Goal: Task Accomplishment & Management: Manage account settings

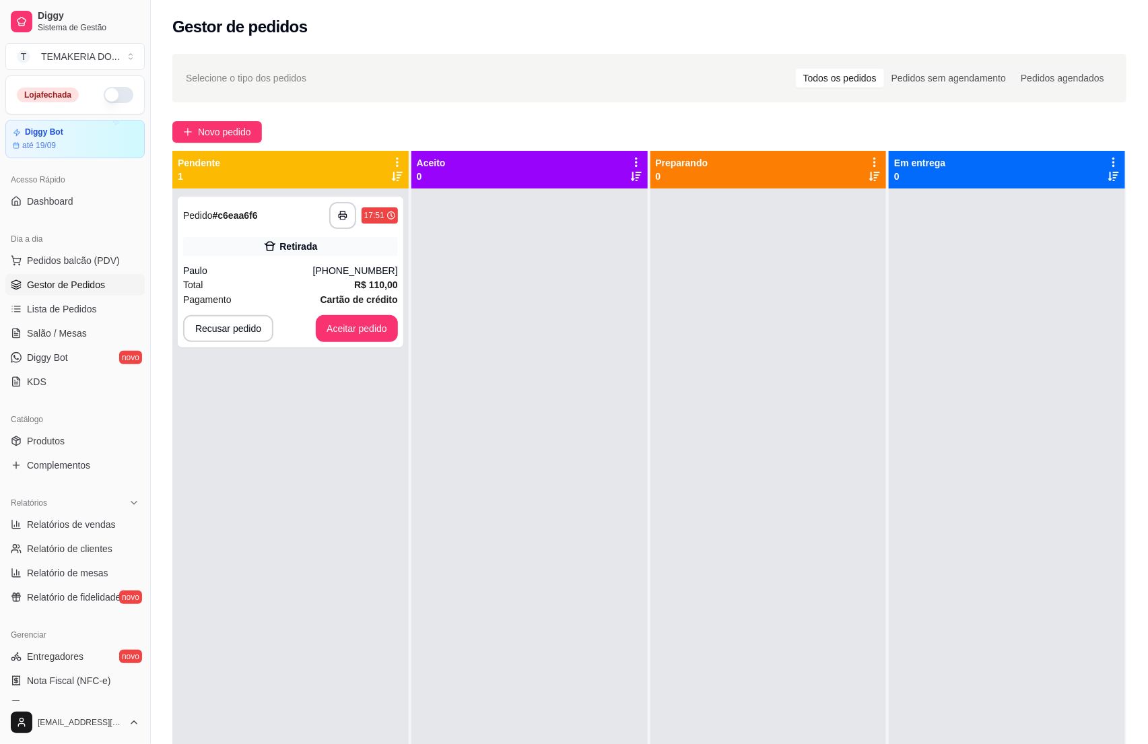
scroll to position [225, 0]
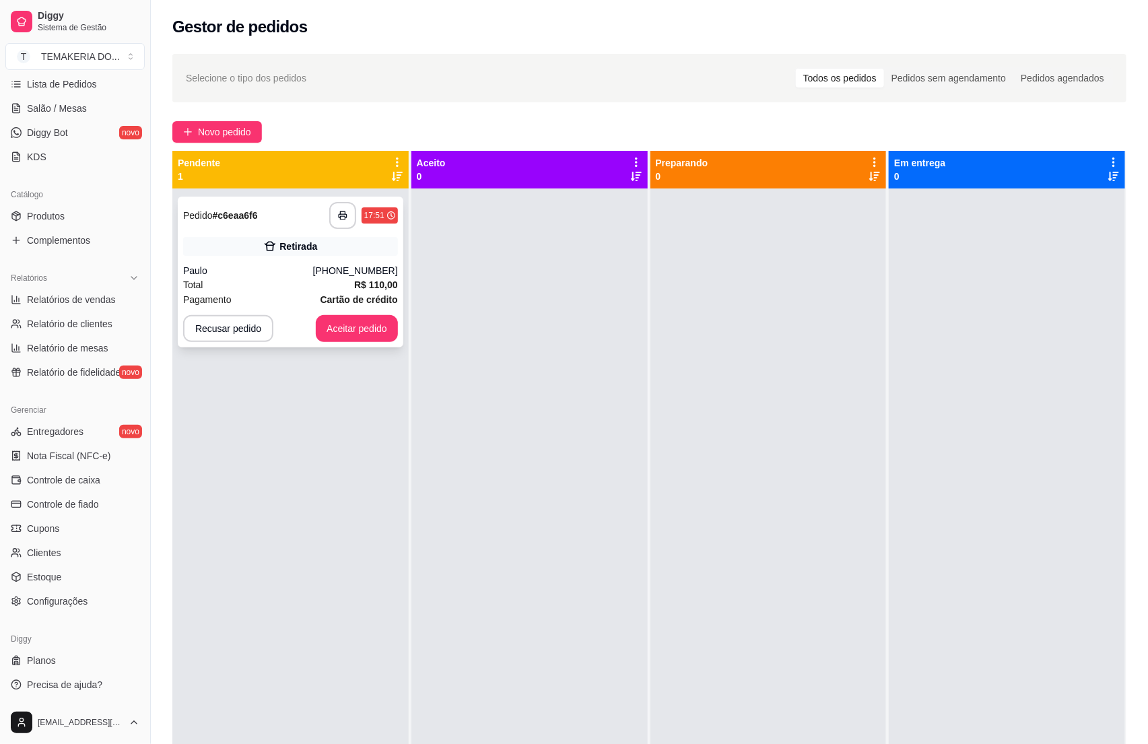
click at [300, 290] on div "Total R$ 110,00" at bounding box center [290, 284] width 215 height 15
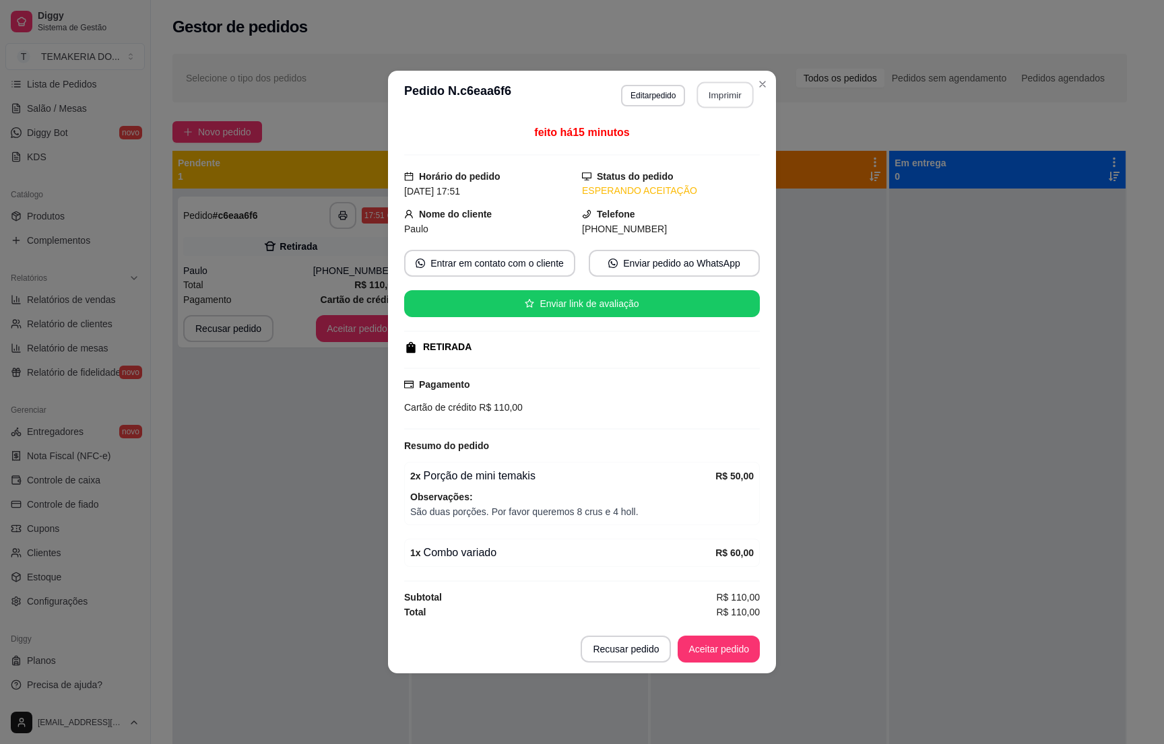
click at [706, 82] on button "Imprimir" at bounding box center [725, 95] width 57 height 26
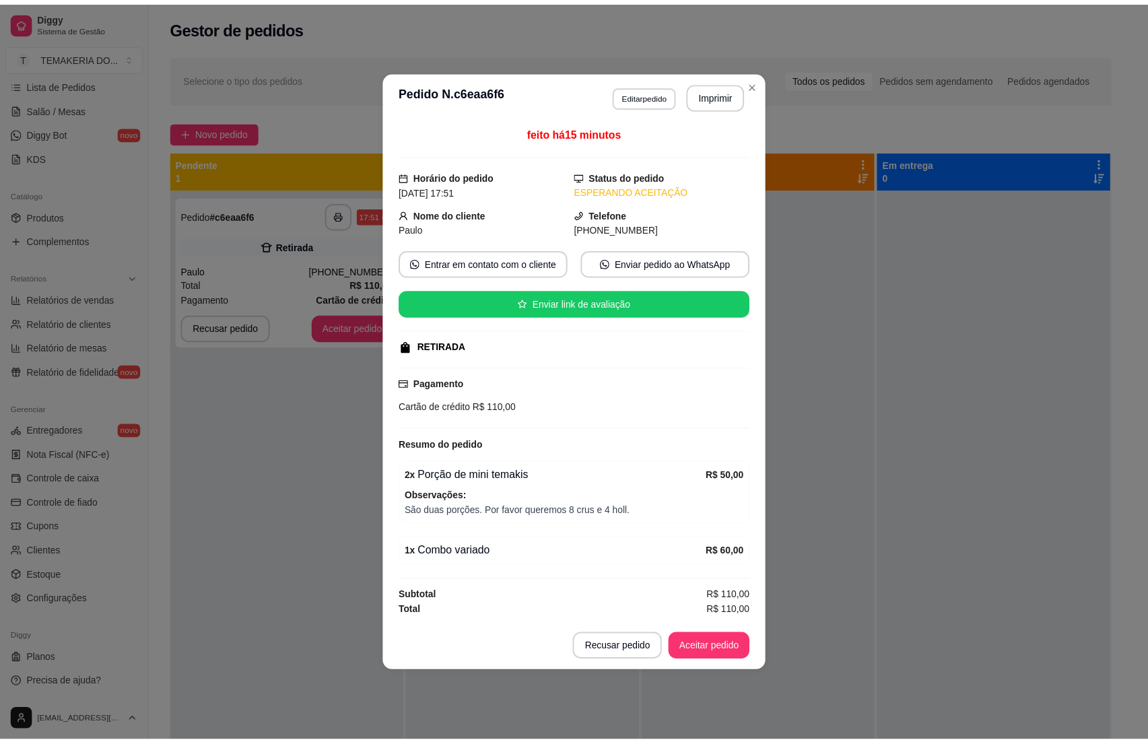
scroll to position [0, 0]
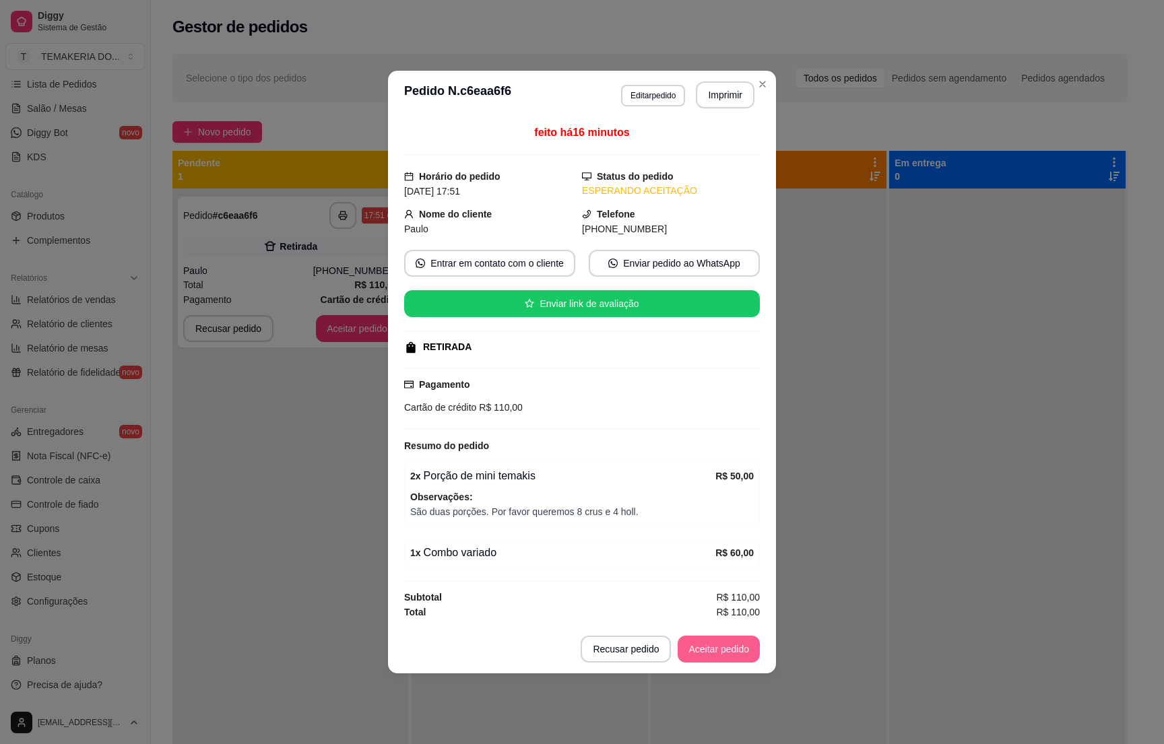
click at [720, 659] on button "Aceitar pedido" at bounding box center [719, 649] width 82 height 27
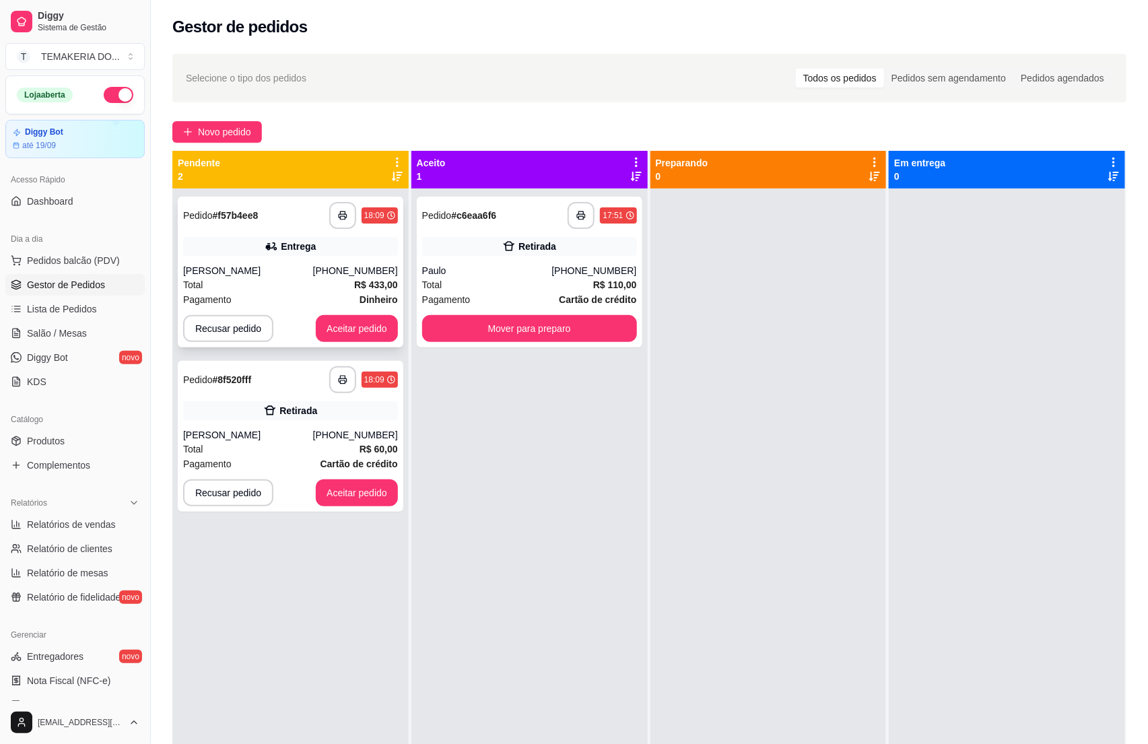
click at [311, 267] on div "[PERSON_NAME]" at bounding box center [248, 270] width 130 height 13
click at [290, 279] on div "Total R$ 433,00" at bounding box center [290, 284] width 215 height 15
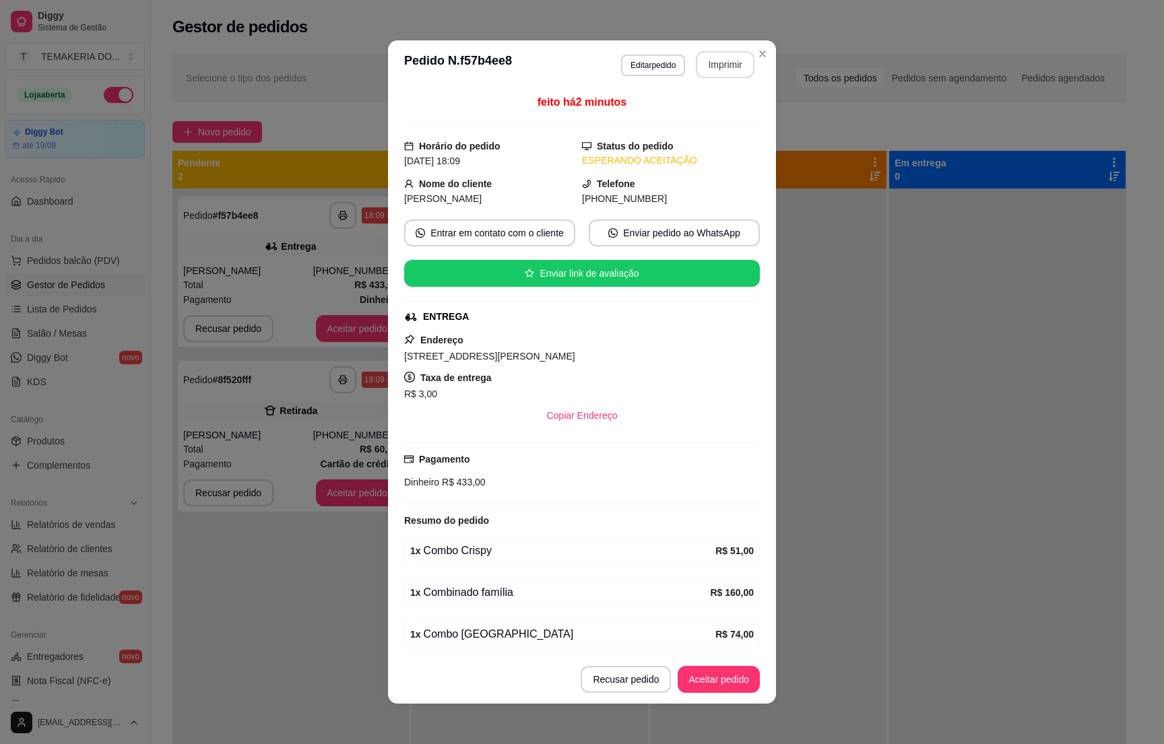
click at [717, 57] on button "Imprimir" at bounding box center [725, 64] width 59 height 27
click at [713, 675] on button "Aceitar pedido" at bounding box center [719, 679] width 82 height 27
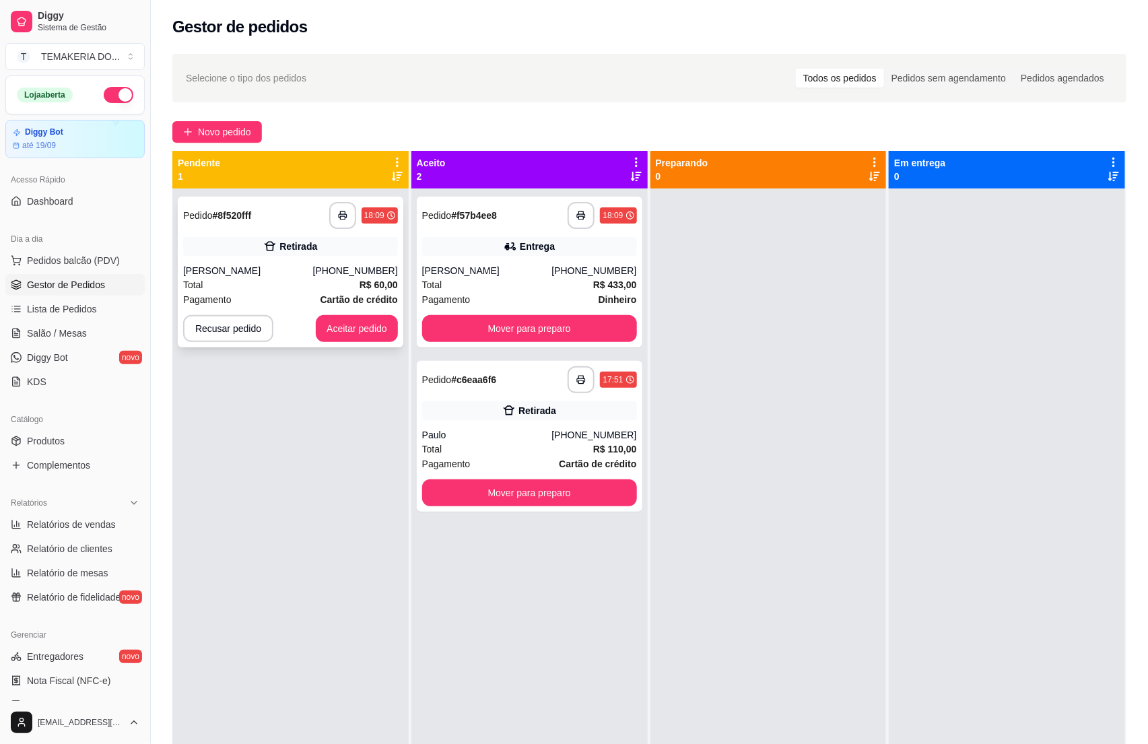
click at [271, 269] on div "[PERSON_NAME]" at bounding box center [248, 270] width 130 height 13
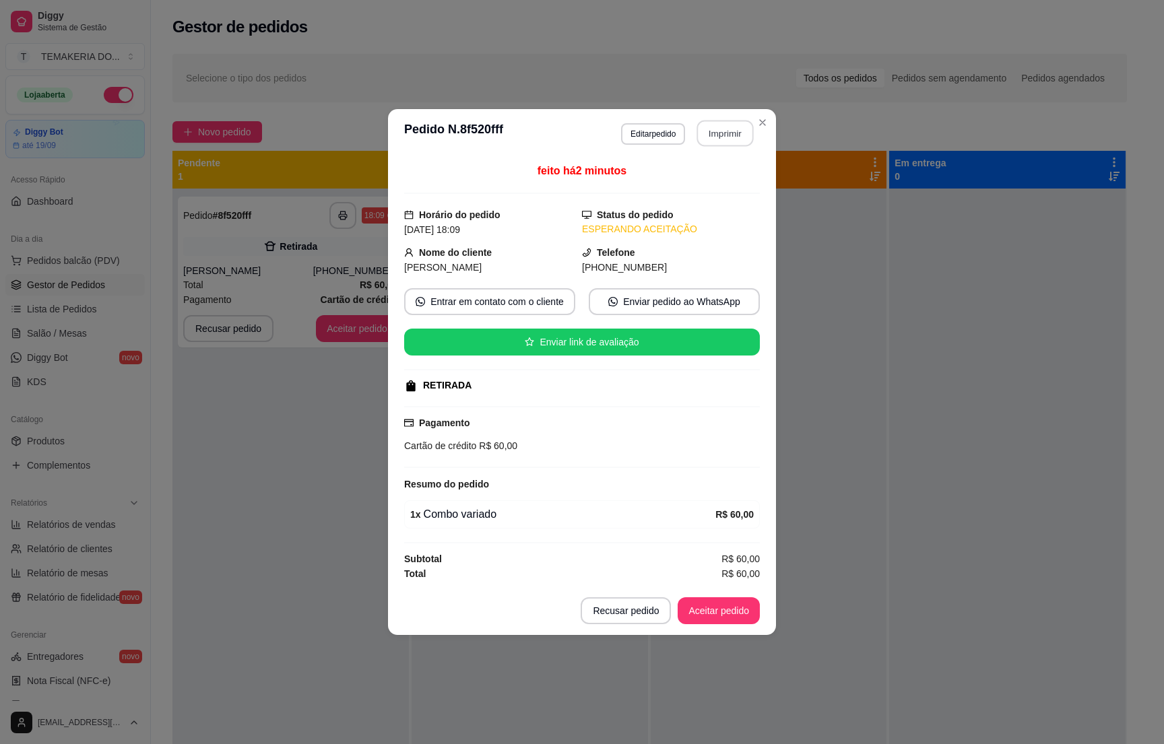
click at [724, 124] on button "Imprimir" at bounding box center [725, 134] width 57 height 26
click at [716, 609] on button "Aceitar pedido" at bounding box center [718, 611] width 79 height 26
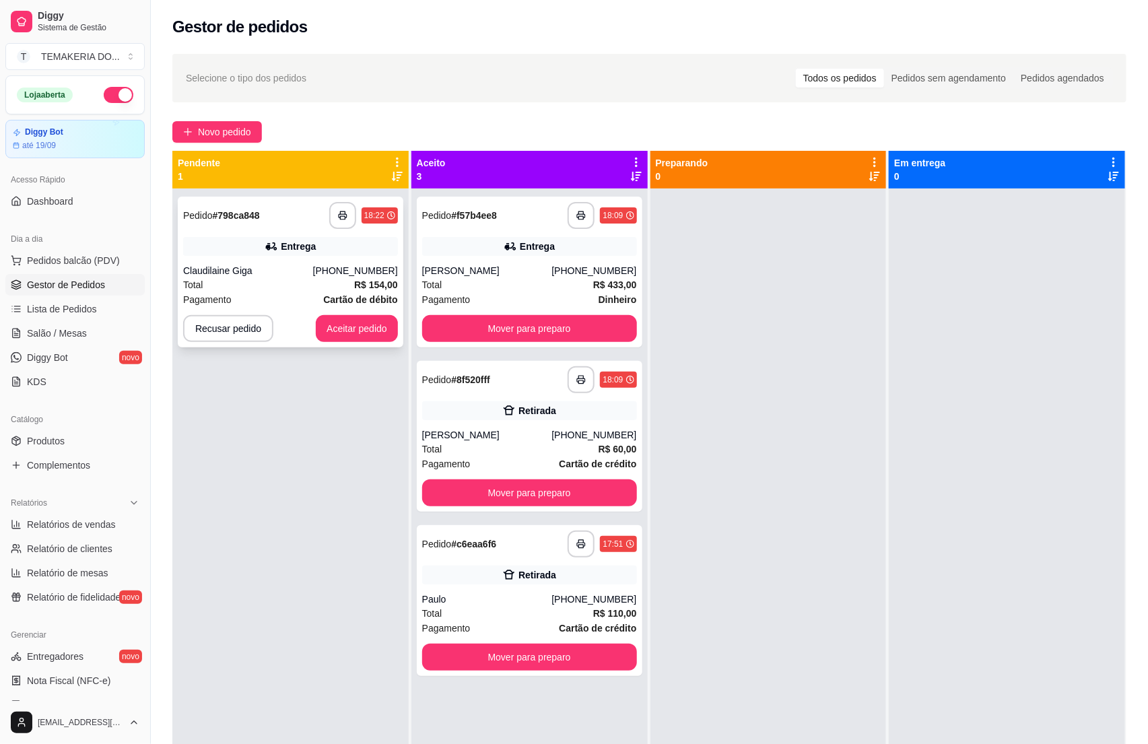
click at [279, 297] on div "Pagamento Cartão de débito" at bounding box center [290, 299] width 215 height 15
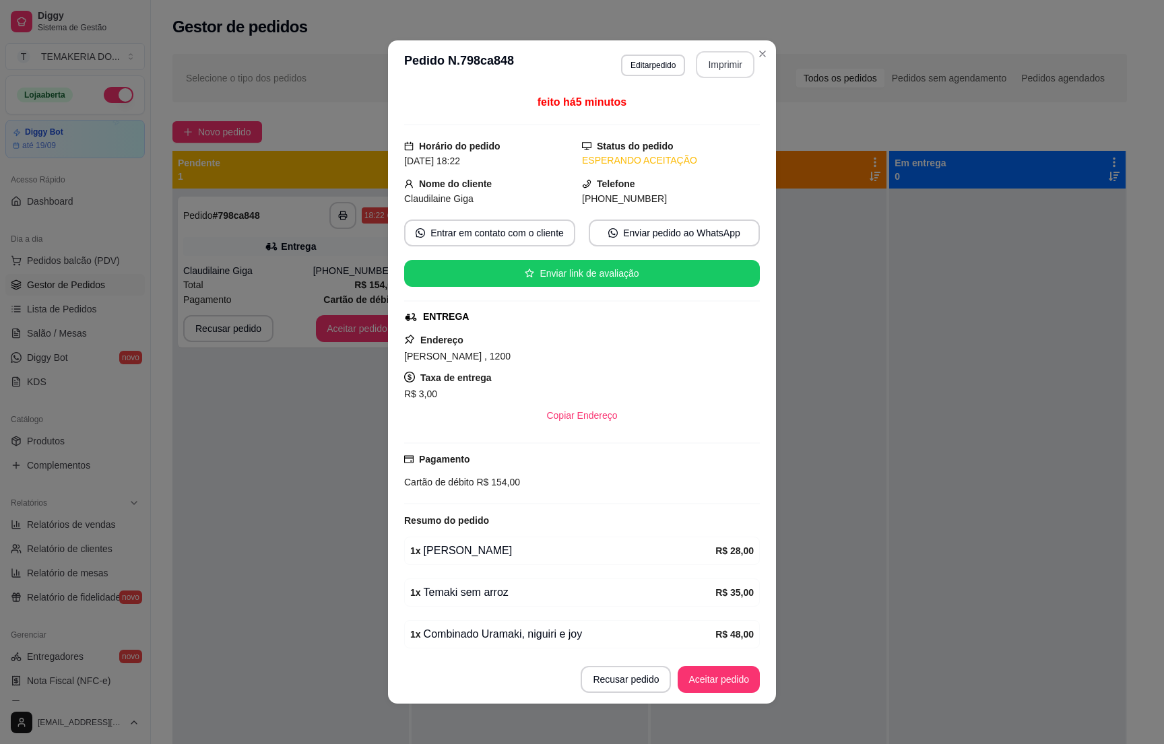
click at [714, 59] on button "Imprimir" at bounding box center [725, 64] width 59 height 27
click at [693, 676] on button "Aceitar pedido" at bounding box center [719, 679] width 82 height 27
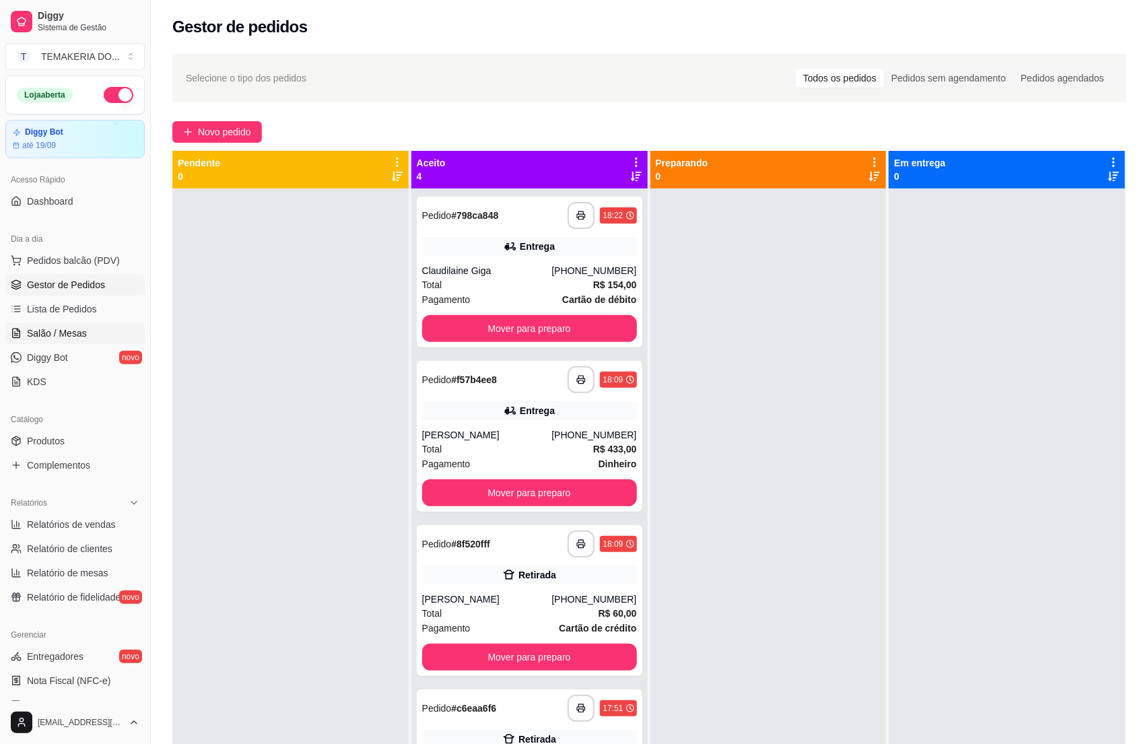
click at [49, 332] on span "Salão / Mesas" at bounding box center [57, 333] width 60 height 13
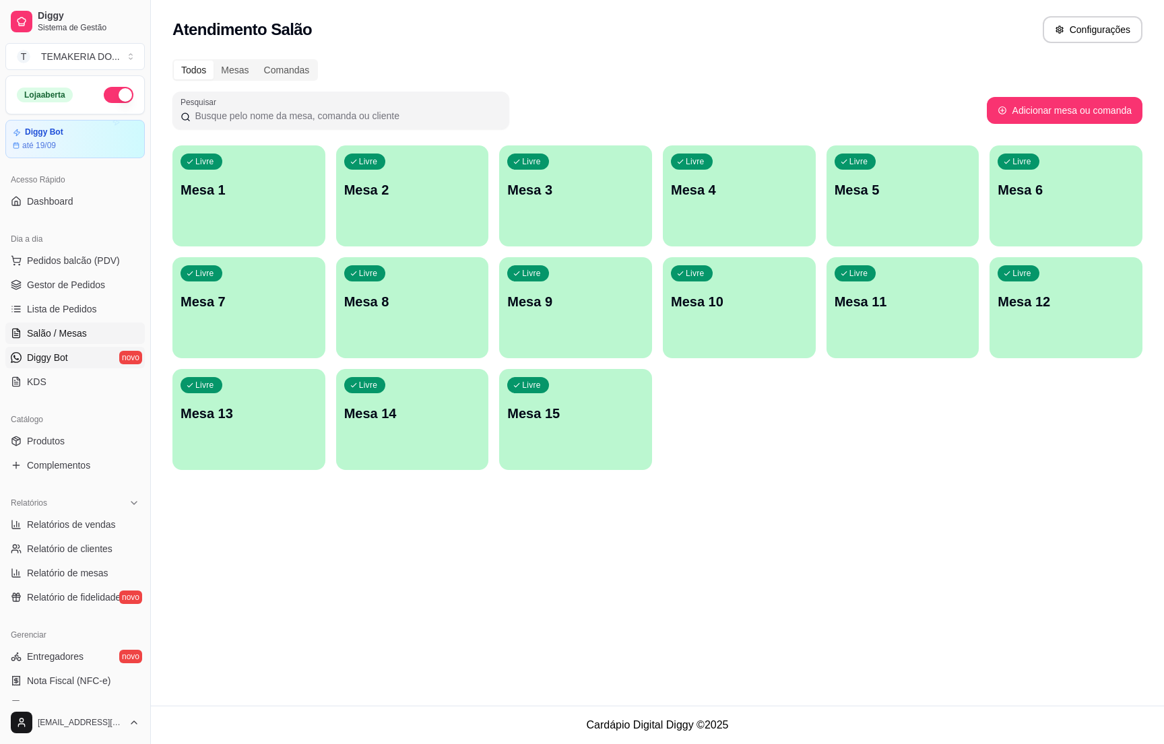
click at [37, 356] on span "Diggy Bot" at bounding box center [47, 357] width 41 height 13
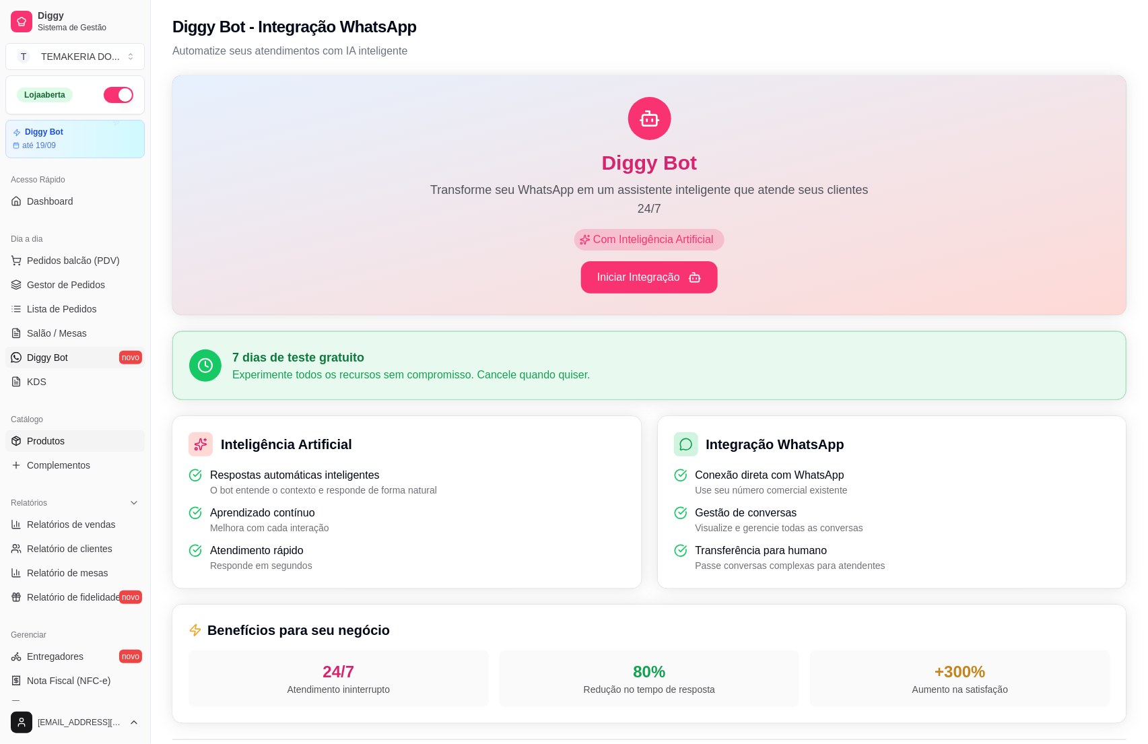
click at [30, 442] on span "Produtos" at bounding box center [46, 440] width 38 height 13
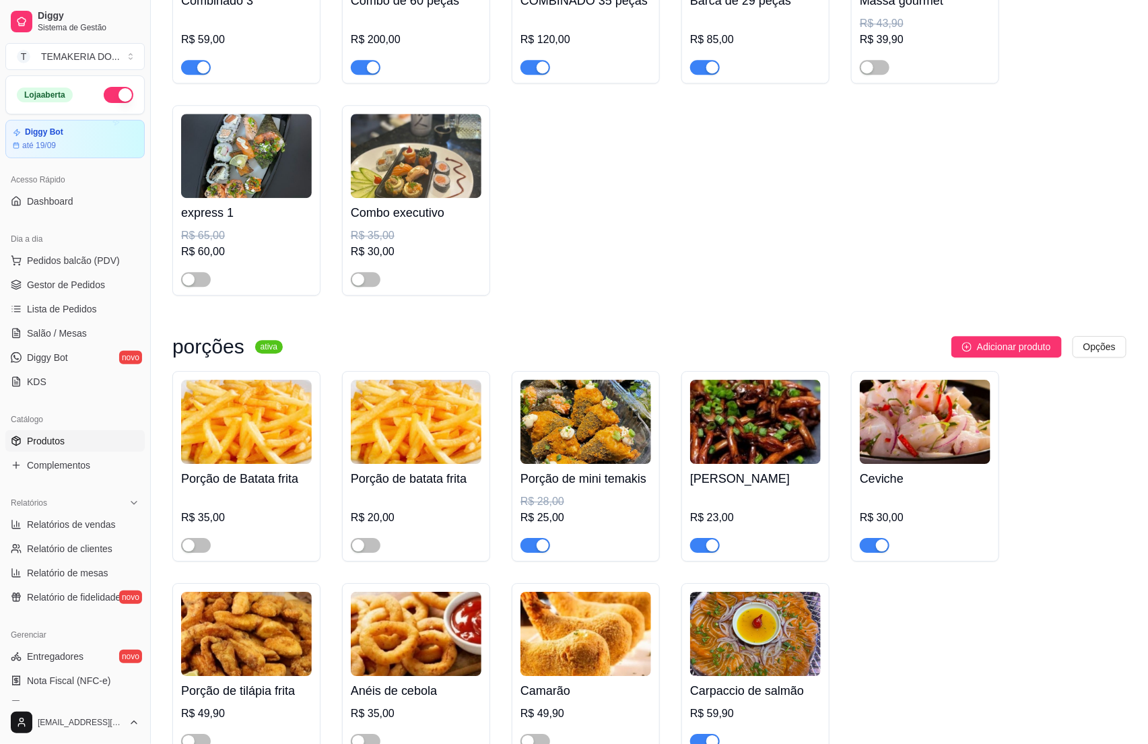
scroll to position [4041, 0]
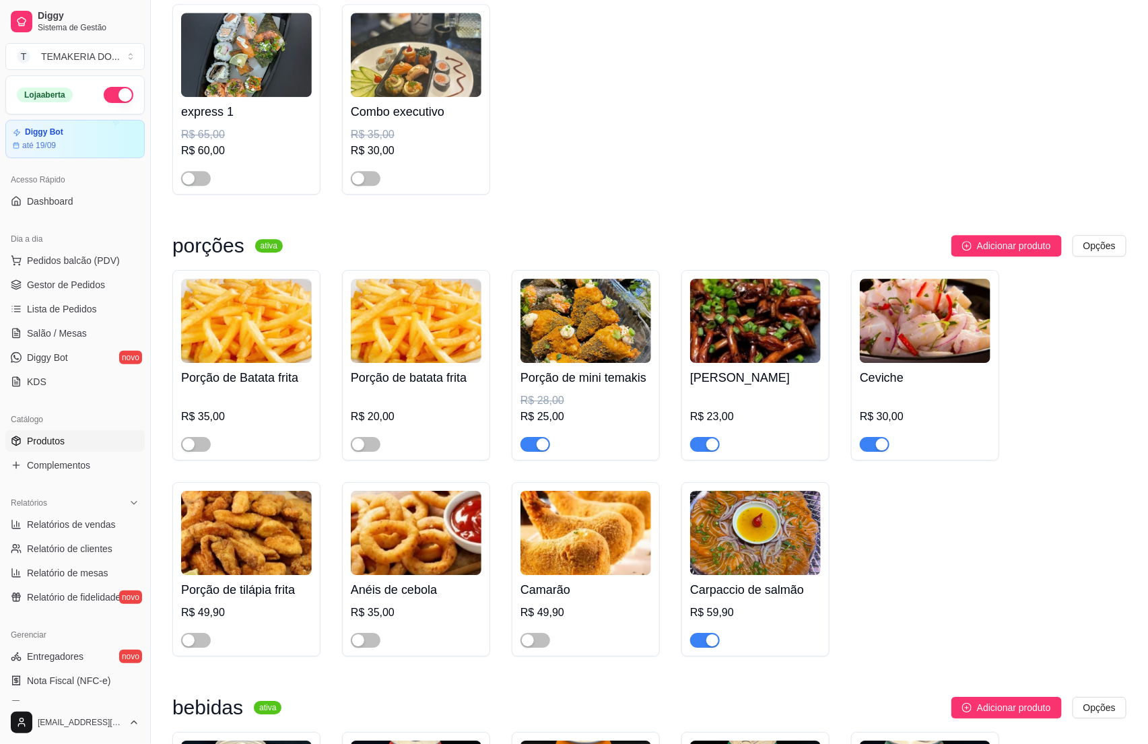
click at [707, 451] on div "button" at bounding box center [712, 444] width 12 height 12
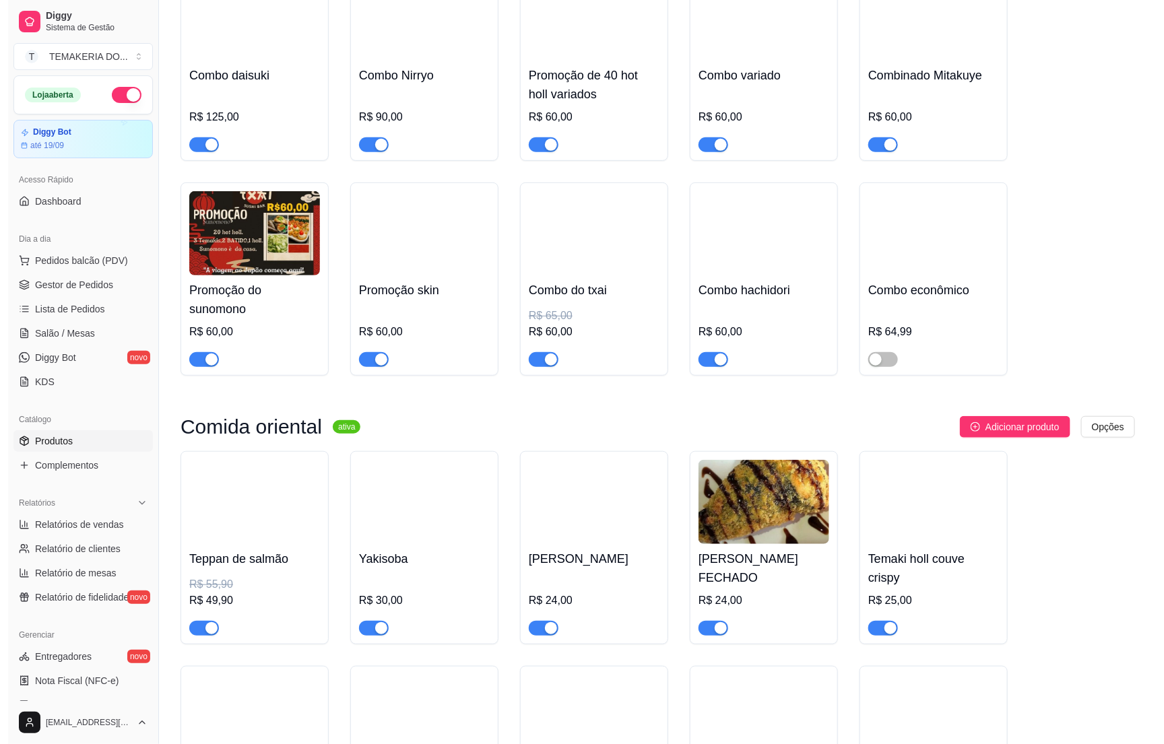
scroll to position [0, 0]
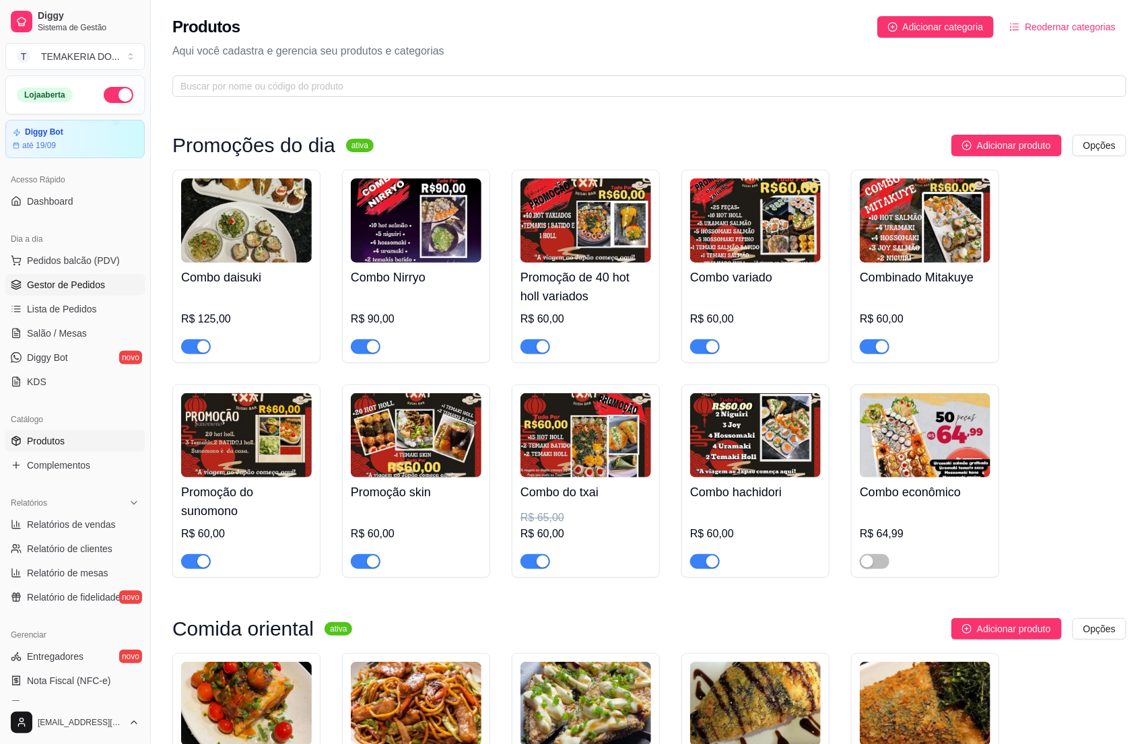
click at [49, 284] on span "Gestor de Pedidos" at bounding box center [66, 284] width 78 height 13
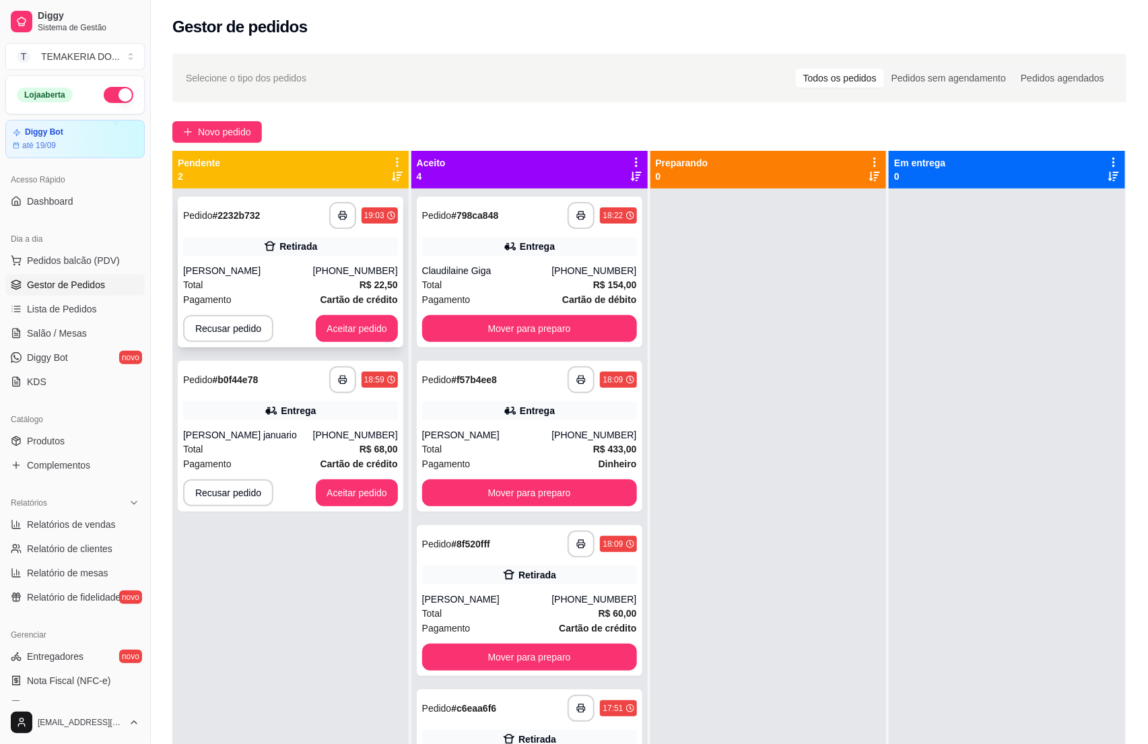
click at [265, 284] on div "Total R$ 22,50" at bounding box center [290, 284] width 215 height 15
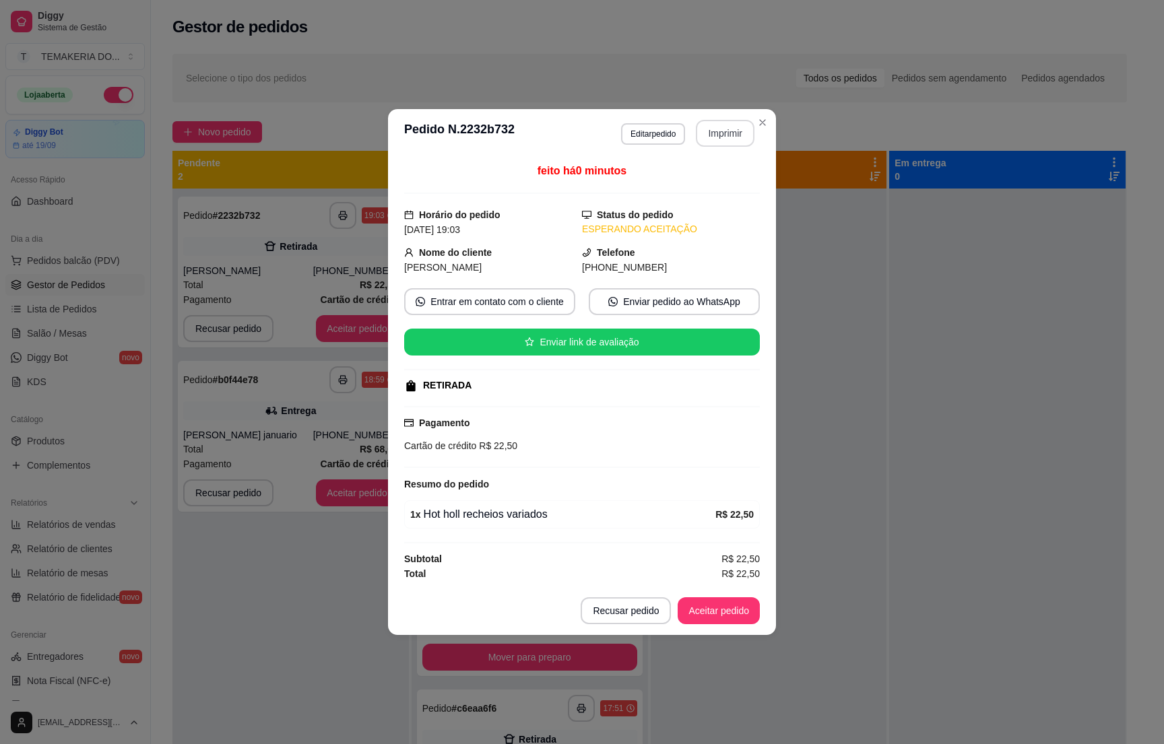
click at [709, 129] on button "Imprimir" at bounding box center [725, 133] width 59 height 27
click at [713, 614] on button "Aceitar pedido" at bounding box center [718, 611] width 79 height 26
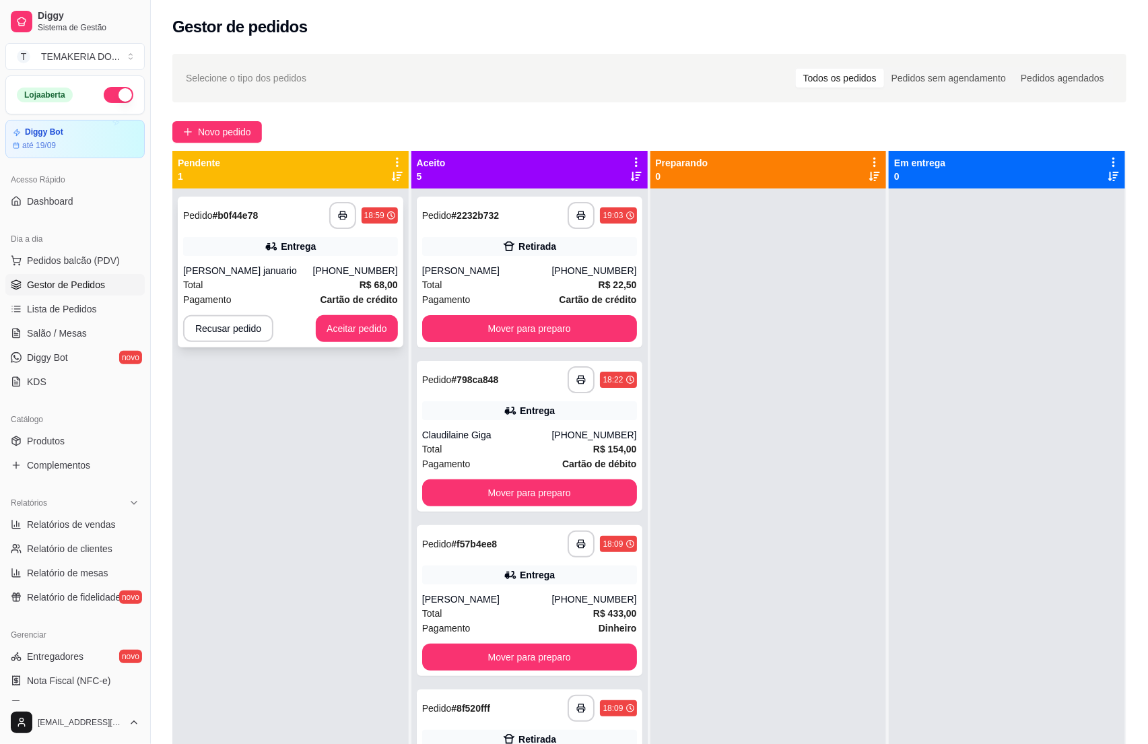
click at [294, 298] on div "Pagamento Cartão de crédito" at bounding box center [290, 299] width 215 height 15
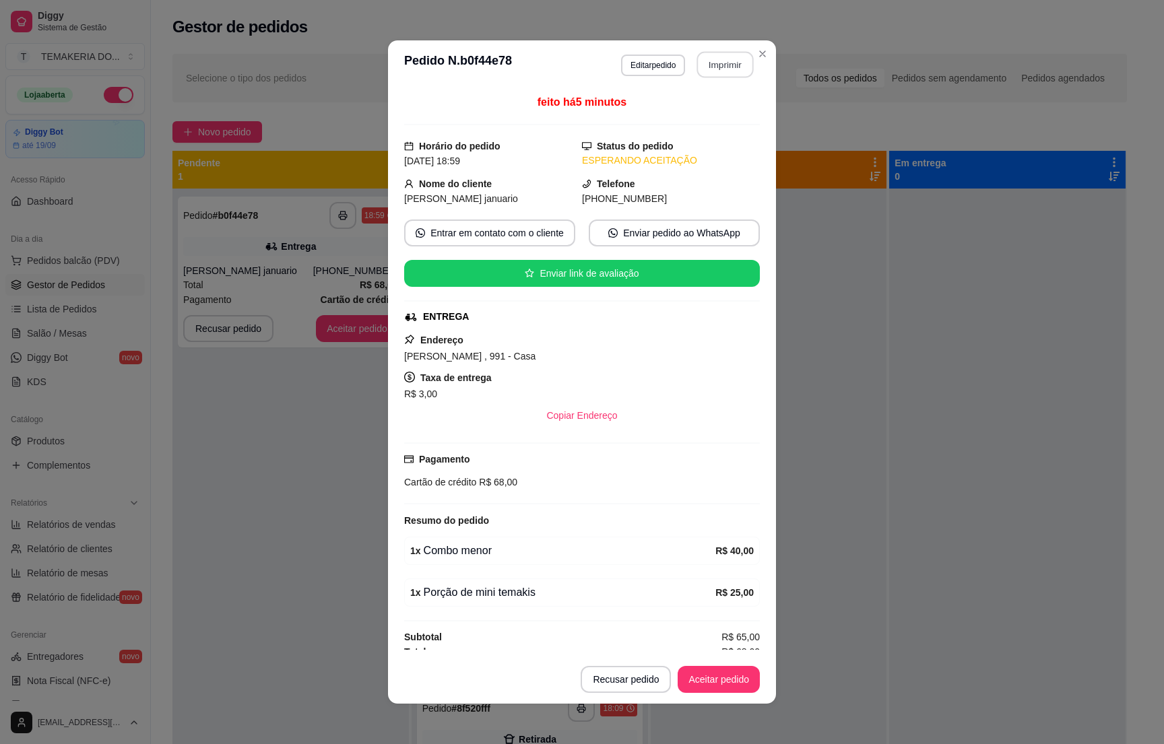
click at [709, 65] on button "Imprimir" at bounding box center [725, 65] width 57 height 26
click at [700, 677] on button "Aceitar pedido" at bounding box center [719, 679] width 82 height 27
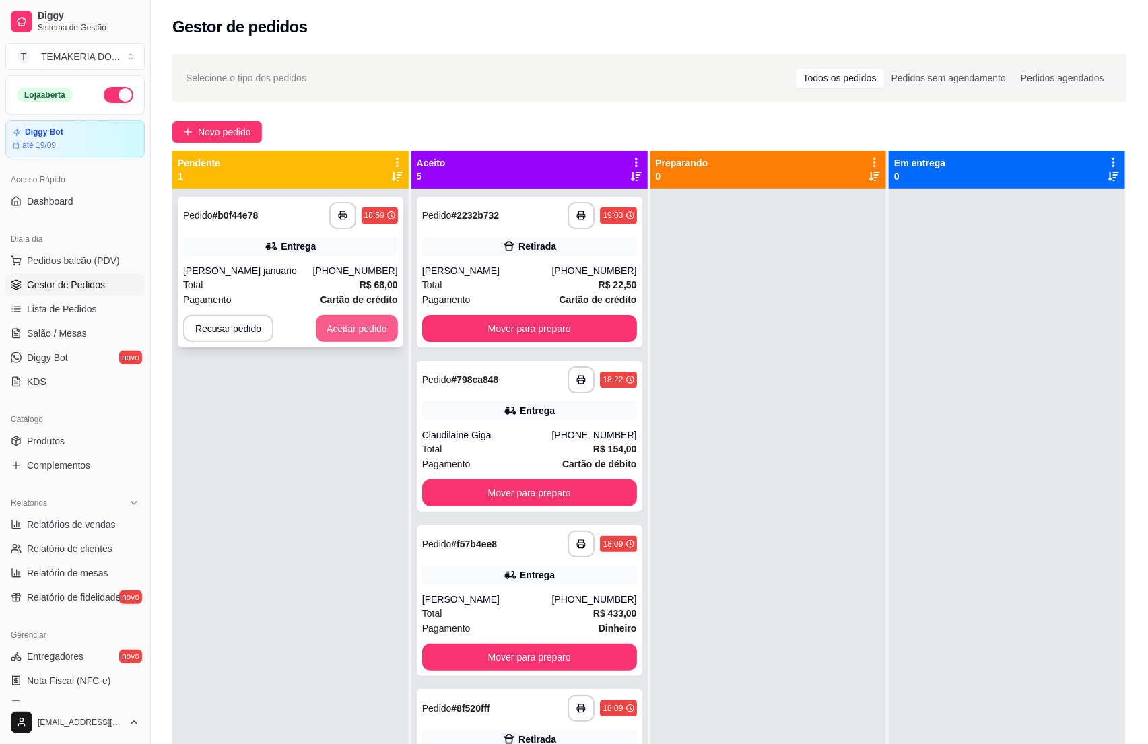
click at [330, 335] on button "Aceitar pedido" at bounding box center [357, 328] width 82 height 27
click at [285, 265] on div "[PERSON_NAME]" at bounding box center [248, 270] width 130 height 13
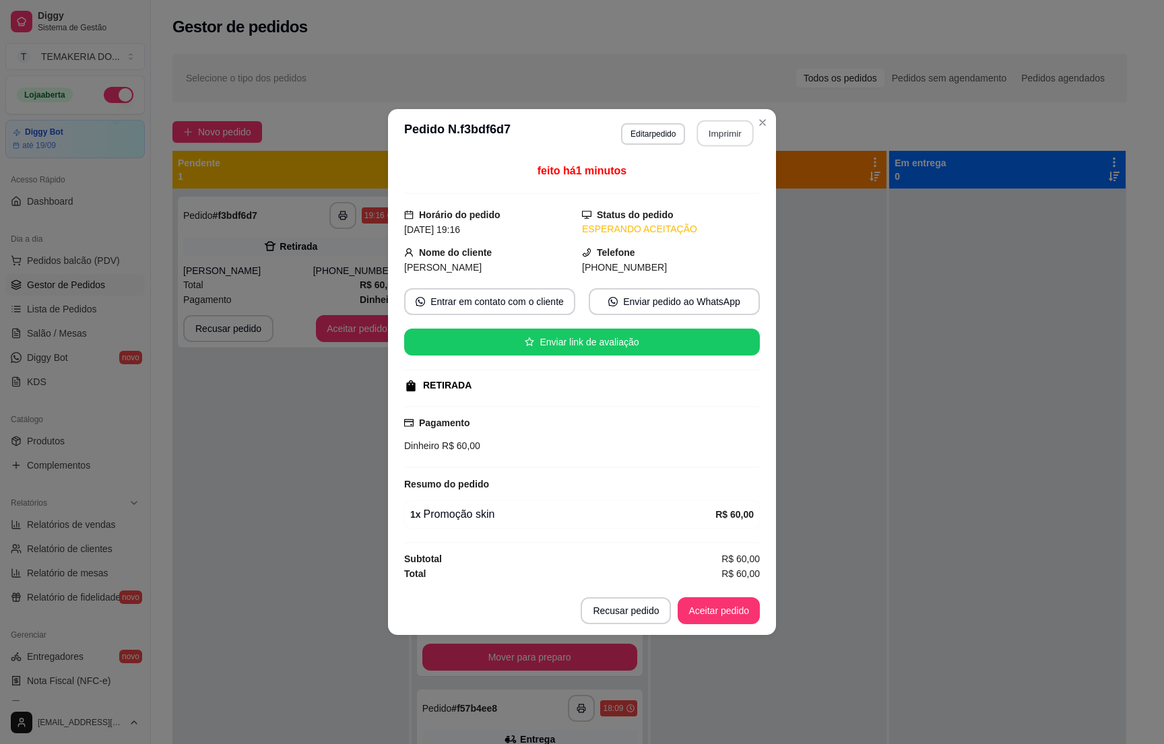
click at [719, 134] on button "Imprimir" at bounding box center [725, 134] width 57 height 26
click at [711, 606] on button "Aceitar pedido" at bounding box center [718, 611] width 79 height 26
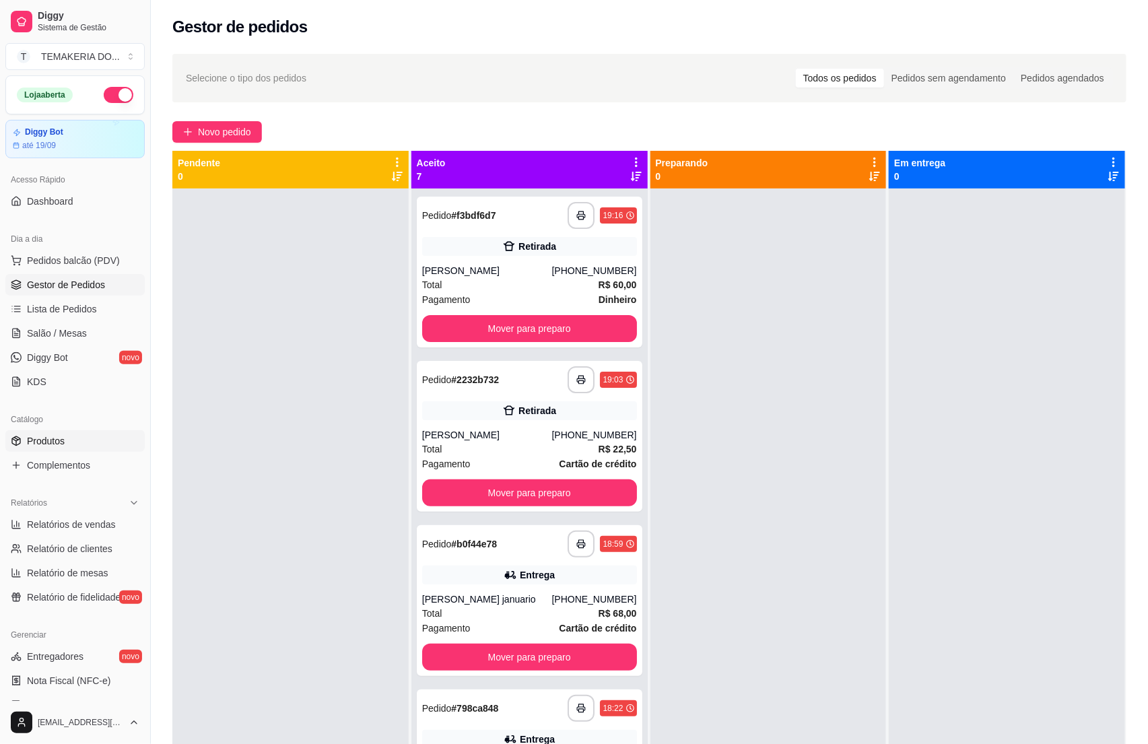
click at [59, 437] on span "Produtos" at bounding box center [46, 440] width 38 height 13
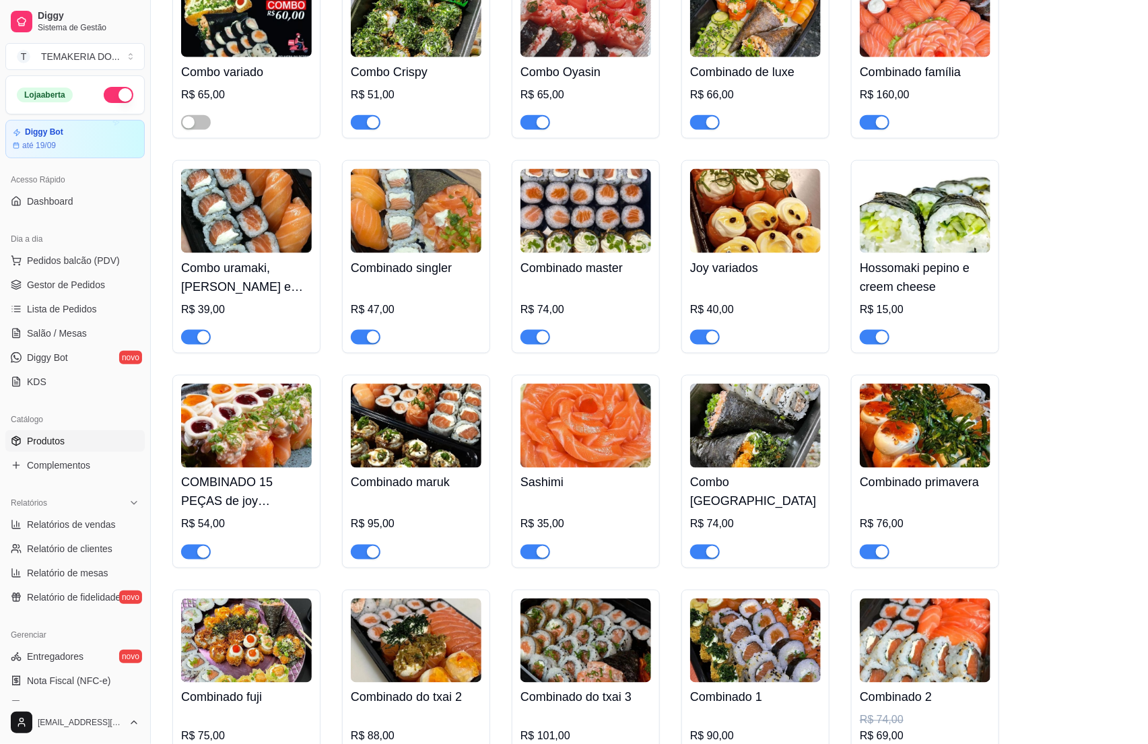
scroll to position [3334, 0]
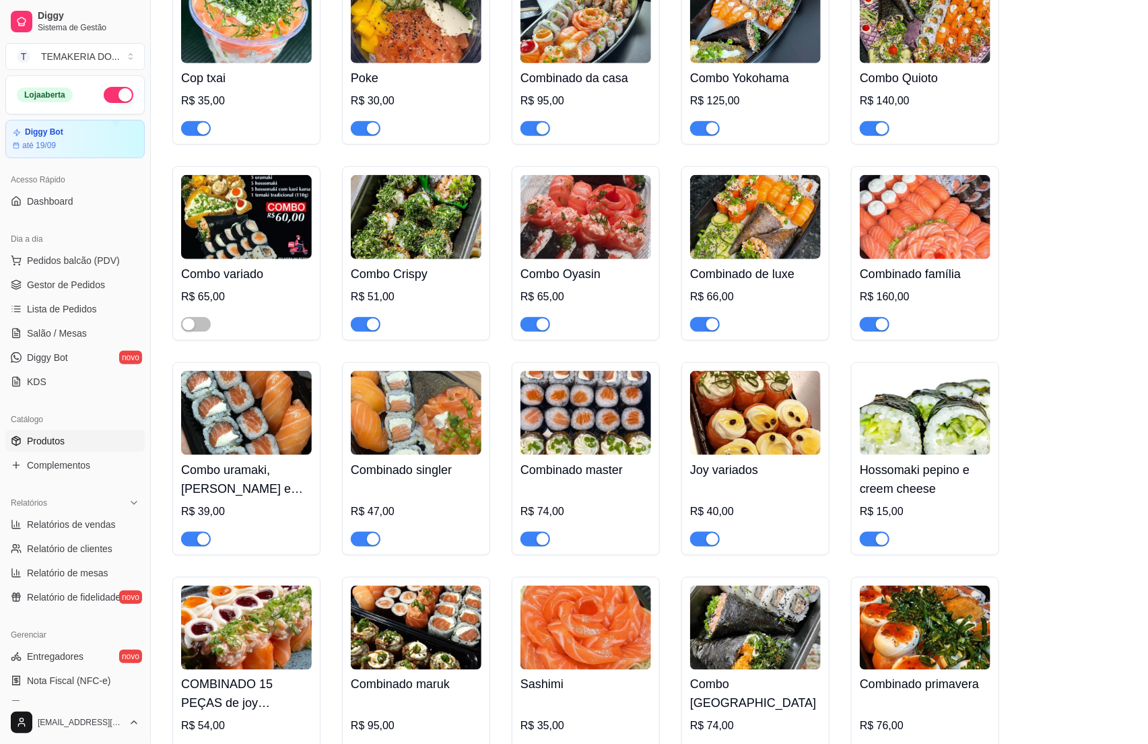
click at [300, 421] on img at bounding box center [246, 413] width 131 height 84
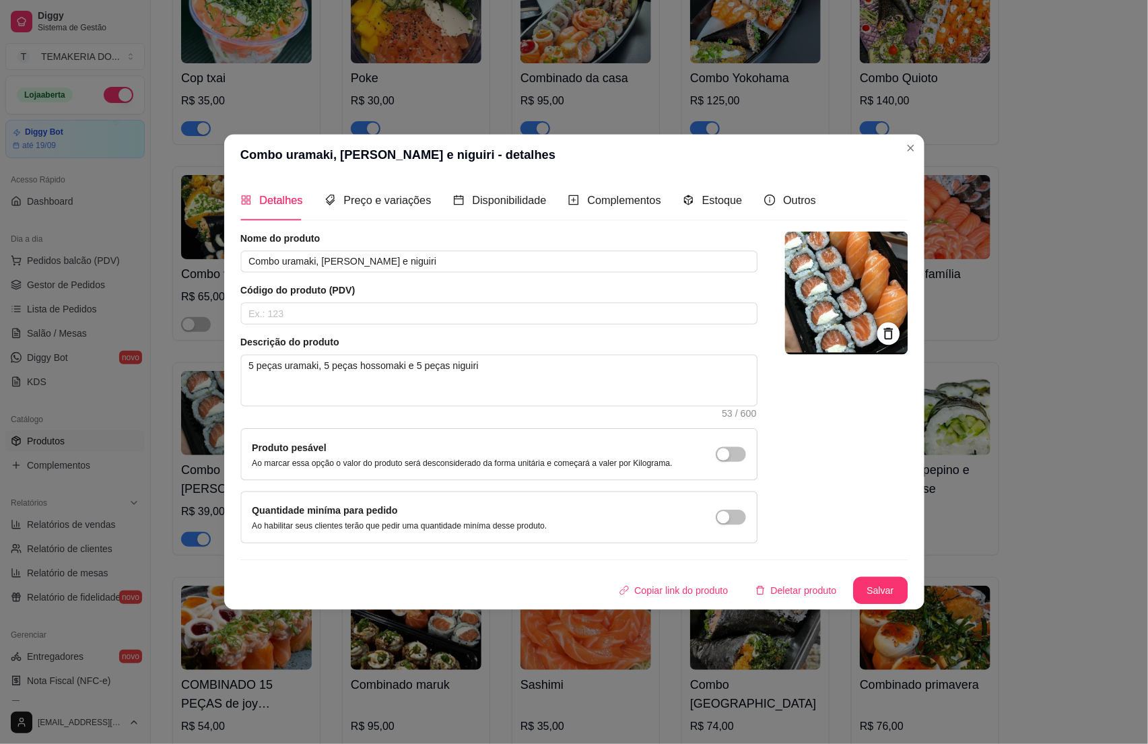
scroll to position [2222, 0]
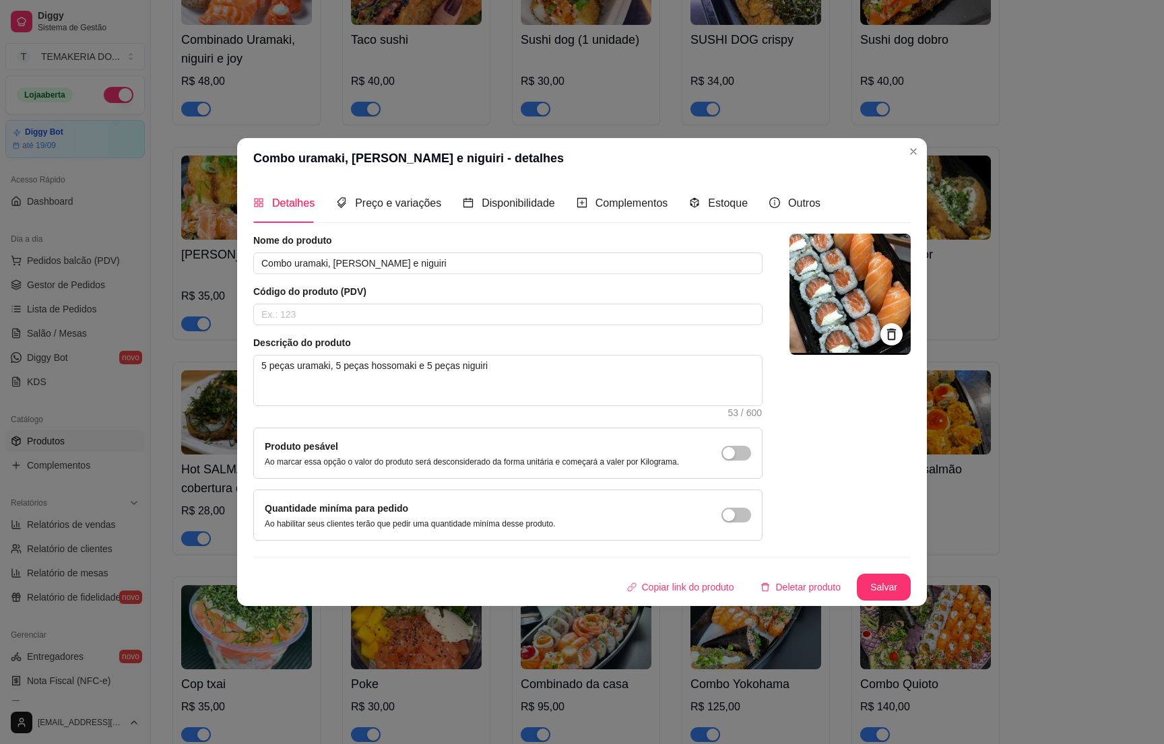
click at [242, 328] on div "Detalhes Preço e variações Disponibilidade Complementos Estoque Outros Nome do …" at bounding box center [582, 391] width 690 height 427
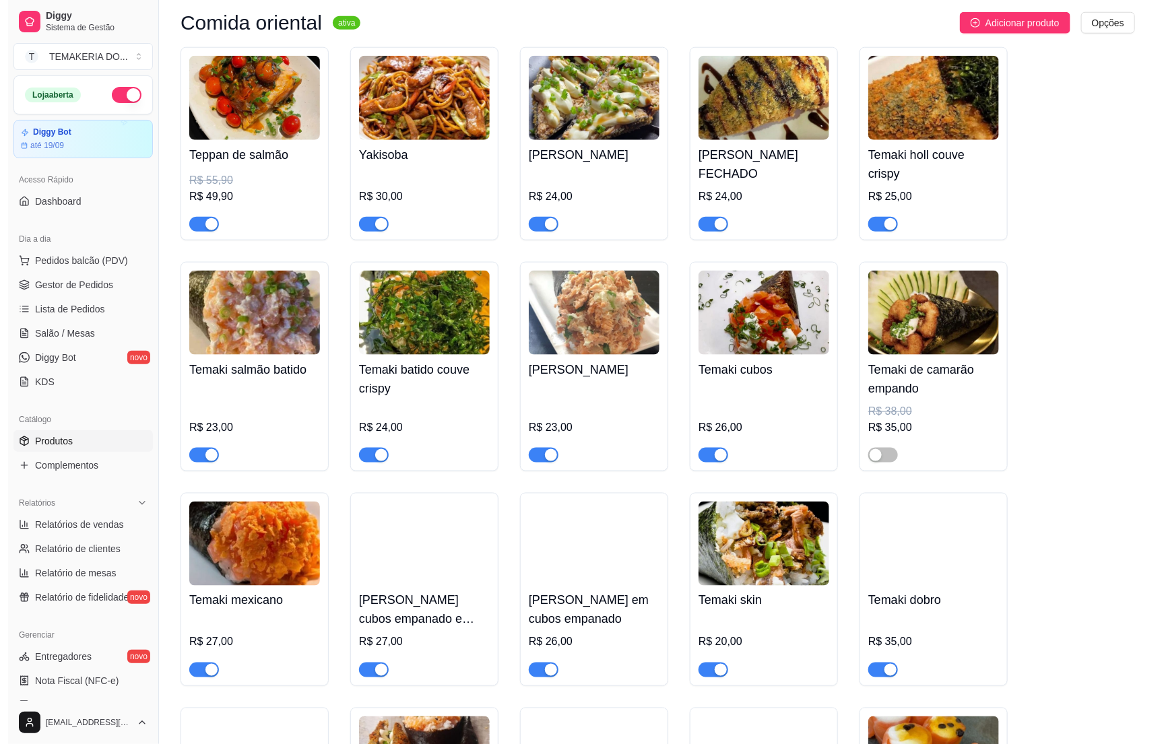
scroll to position [0, 0]
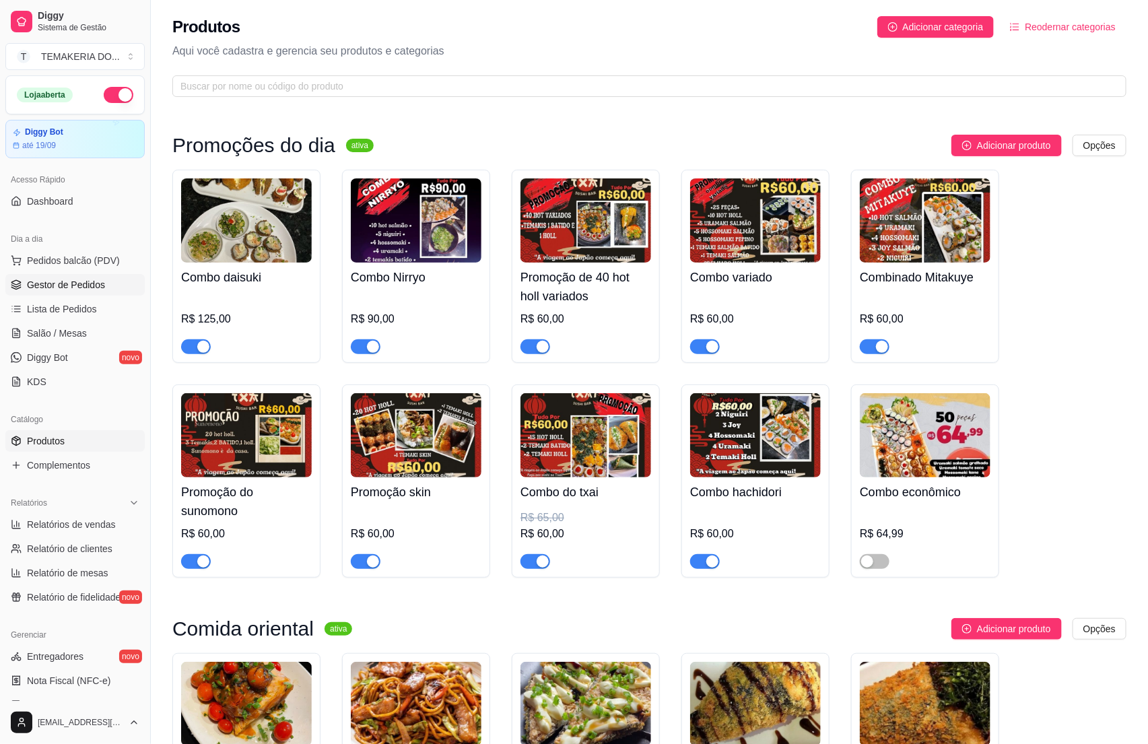
click at [71, 286] on span "Gestor de Pedidos" at bounding box center [66, 284] width 78 height 13
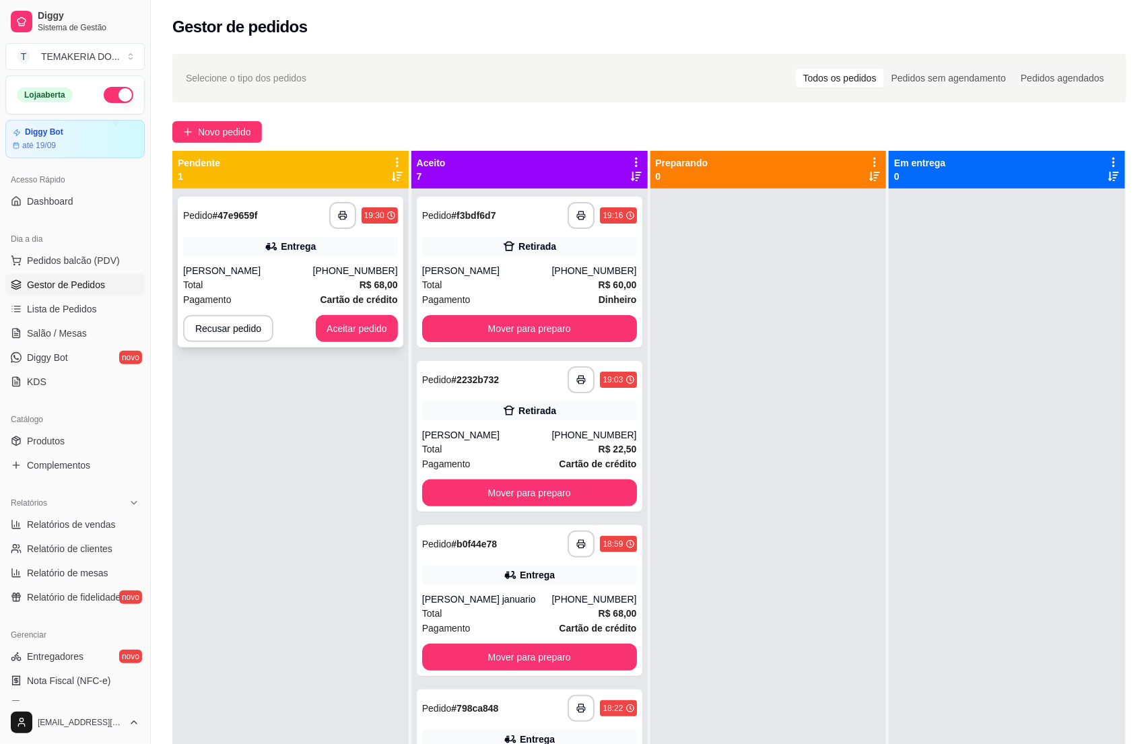
click at [267, 295] on div "Pagamento Cartão de crédito" at bounding box center [290, 299] width 215 height 15
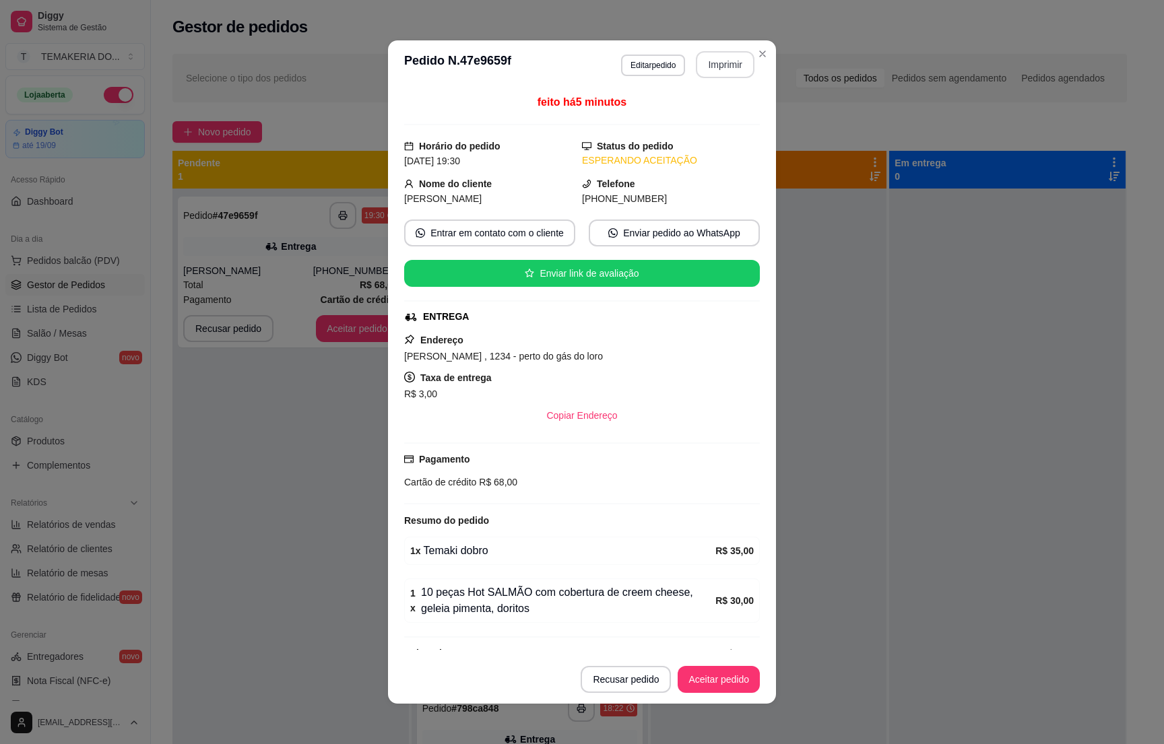
click at [704, 67] on button "Imprimir" at bounding box center [725, 64] width 59 height 27
click at [694, 683] on button "Aceitar pedido" at bounding box center [718, 680] width 79 height 26
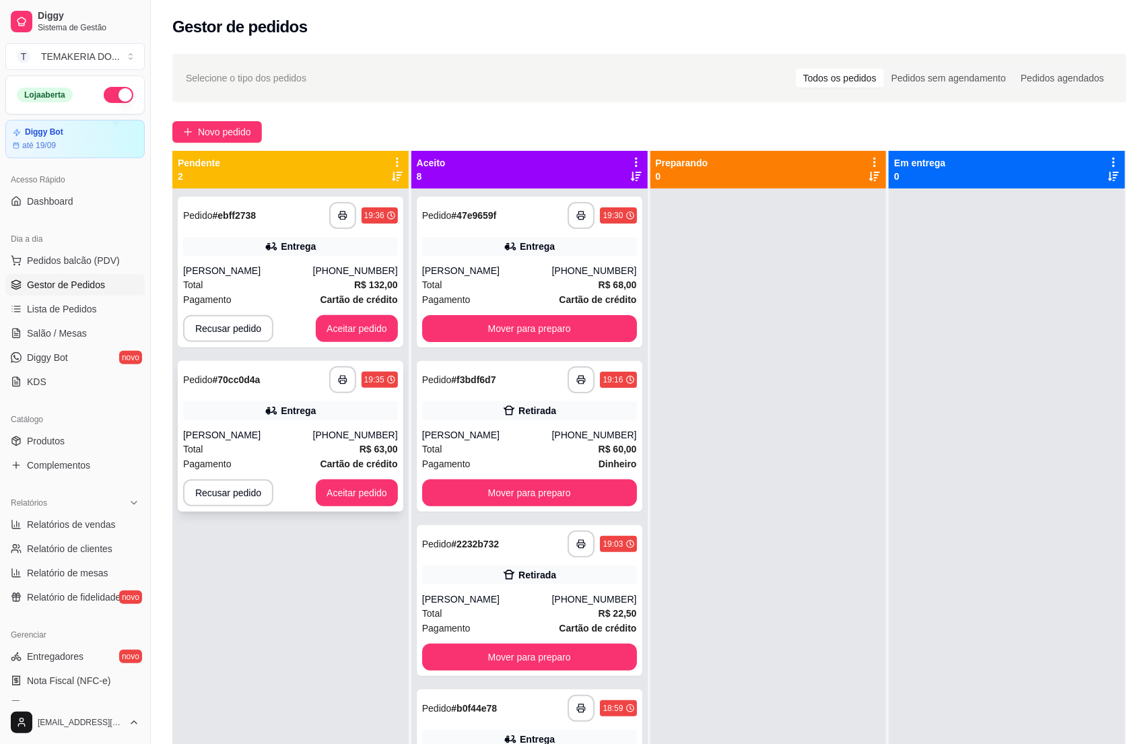
click at [296, 447] on div "Total R$ 63,00" at bounding box center [290, 449] width 215 height 15
click at [261, 467] on div "Pagamento Cartão de crédito" at bounding box center [290, 464] width 215 height 15
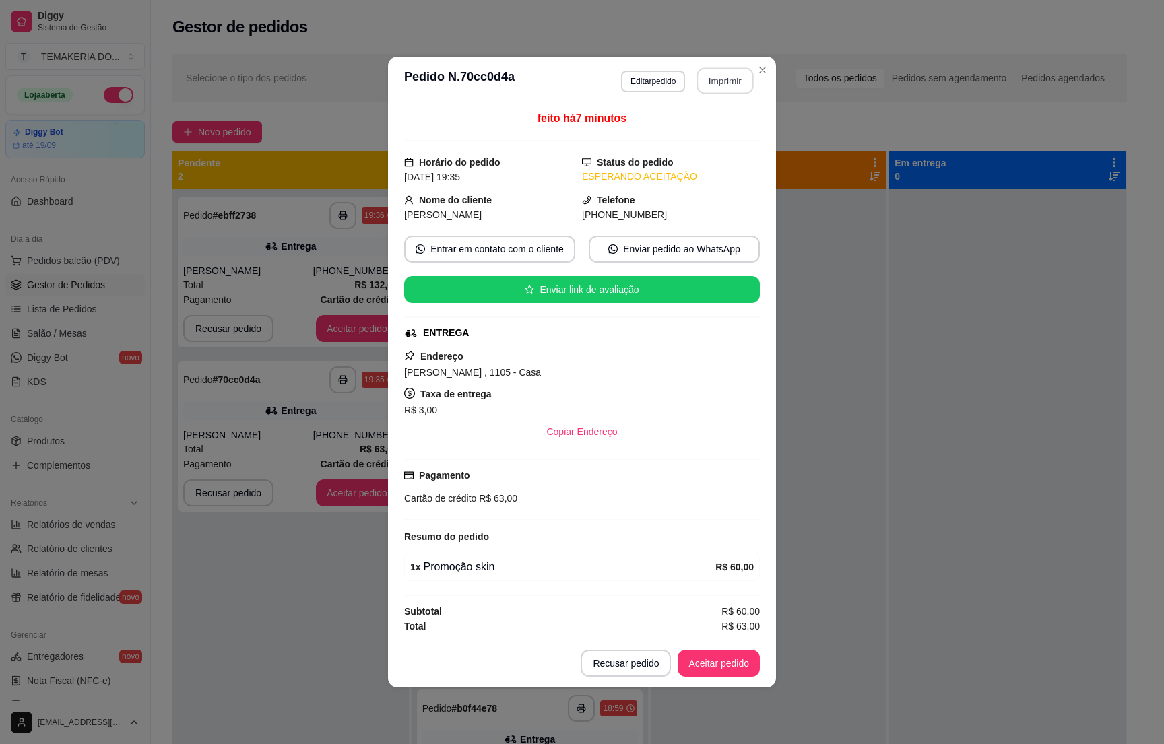
click at [729, 85] on button "Imprimir" at bounding box center [725, 81] width 57 height 26
click at [711, 665] on button "Aceitar pedido" at bounding box center [718, 664] width 79 height 26
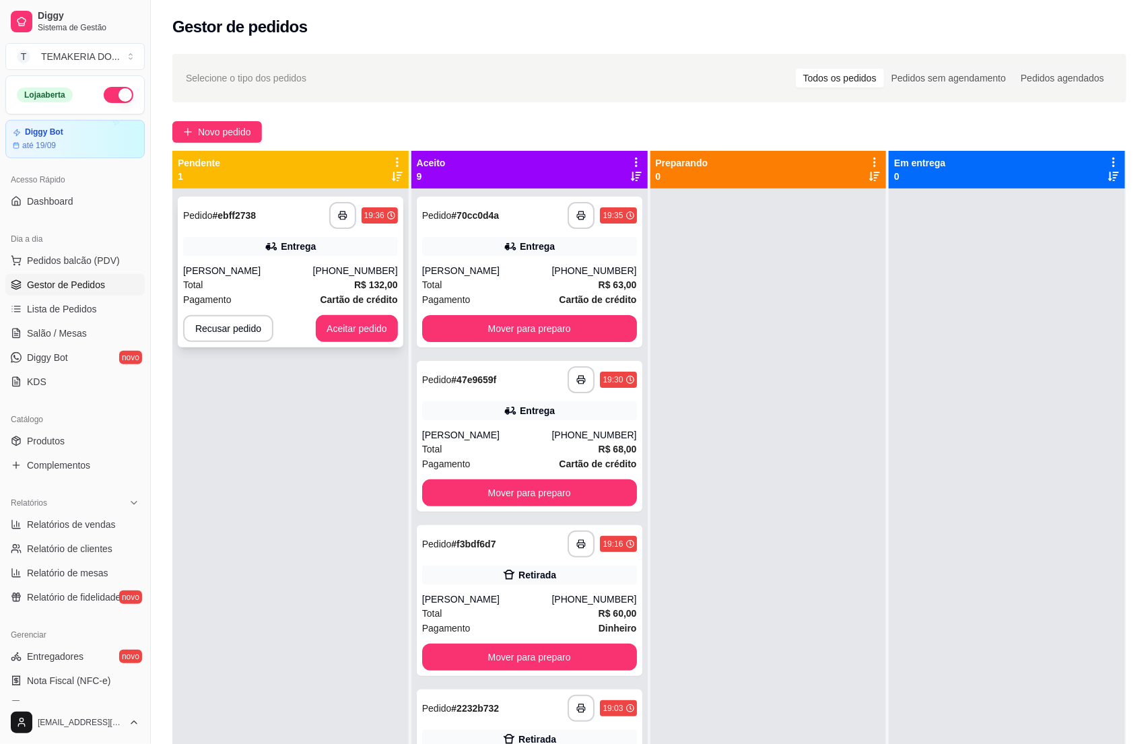
click at [301, 265] on div "[PERSON_NAME]" at bounding box center [248, 270] width 130 height 13
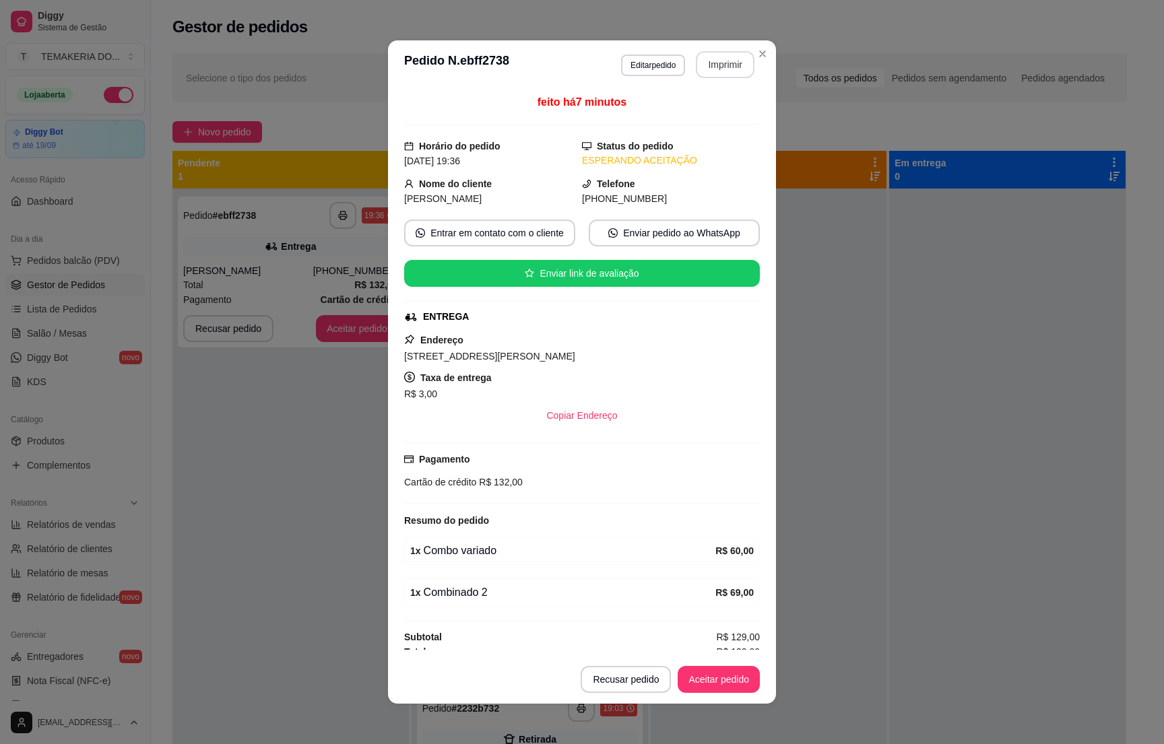
click at [720, 71] on button "Imprimir" at bounding box center [725, 64] width 59 height 27
click at [706, 679] on button "Aceitar pedido" at bounding box center [719, 679] width 82 height 27
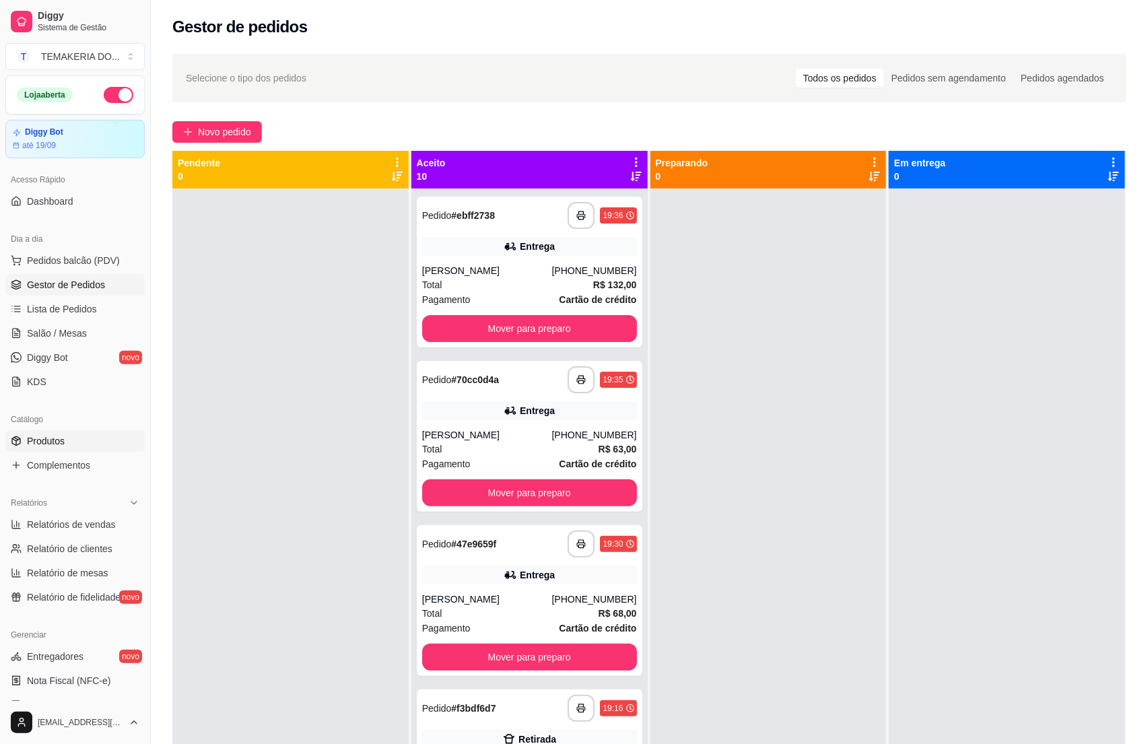
click at [75, 439] on link "Produtos" at bounding box center [74, 441] width 139 height 22
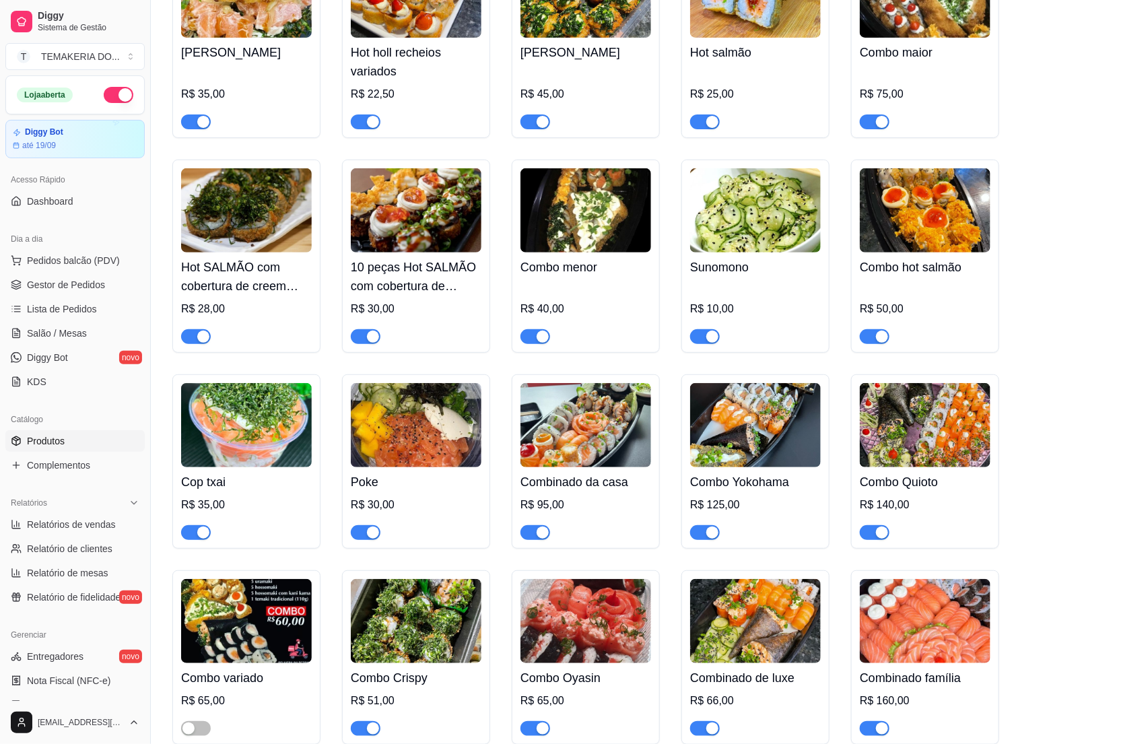
scroll to position [2627, 0]
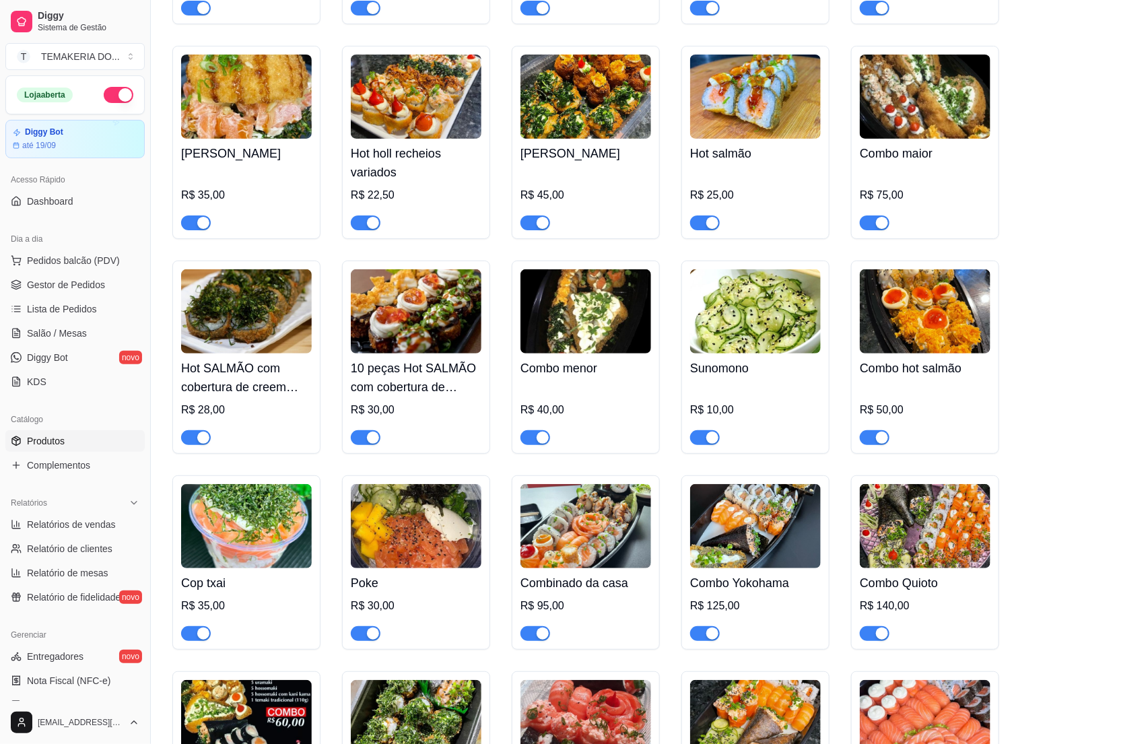
drag, startPoint x: 329, startPoint y: 406, endPoint x: 160, endPoint y: 338, distance: 182.2
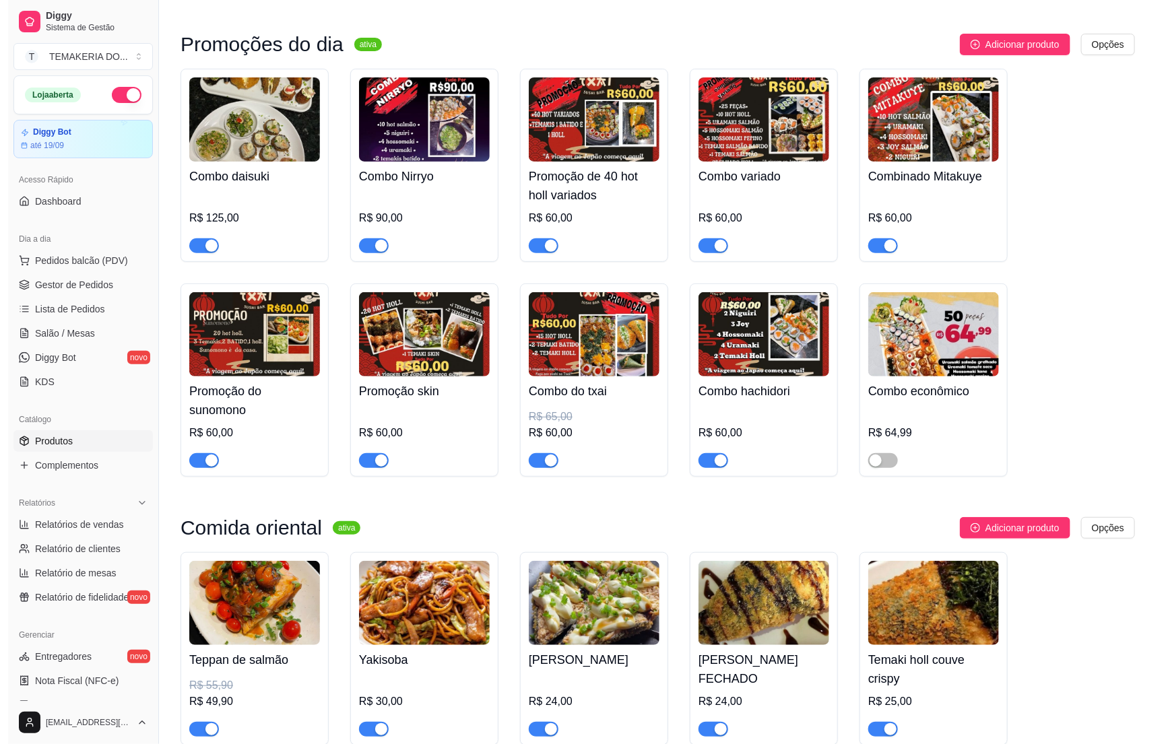
scroll to position [0, 0]
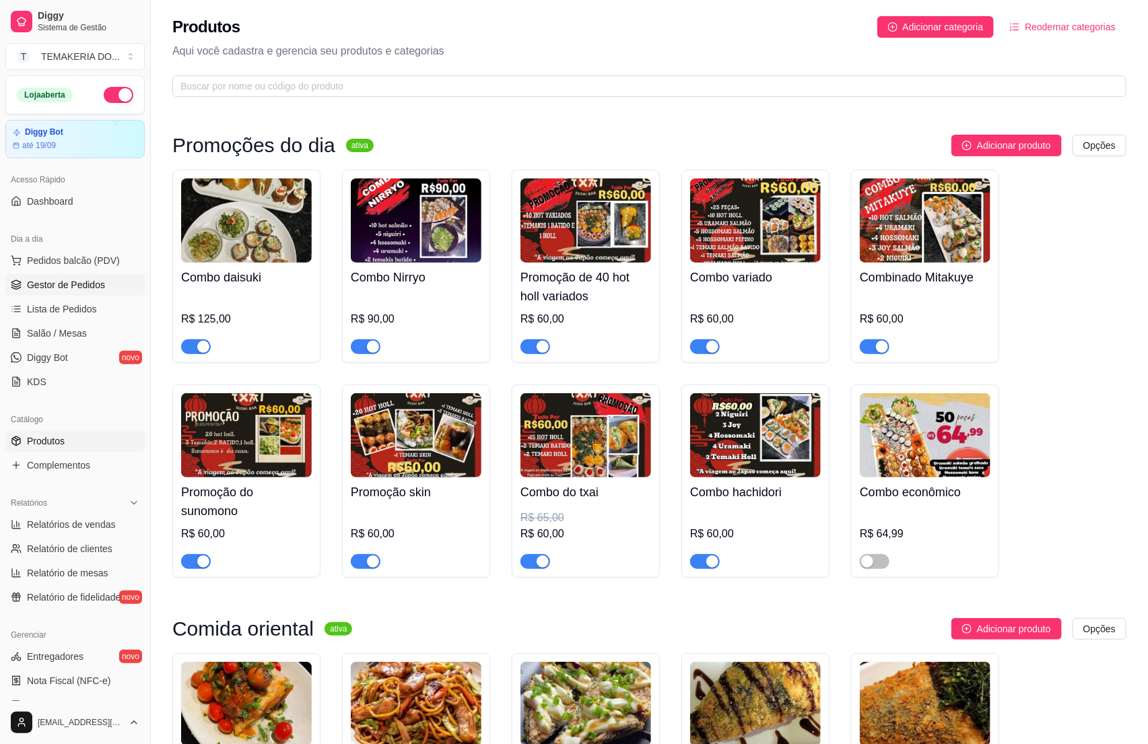
click at [42, 287] on span "Gestor de Pedidos" at bounding box center [66, 284] width 78 height 13
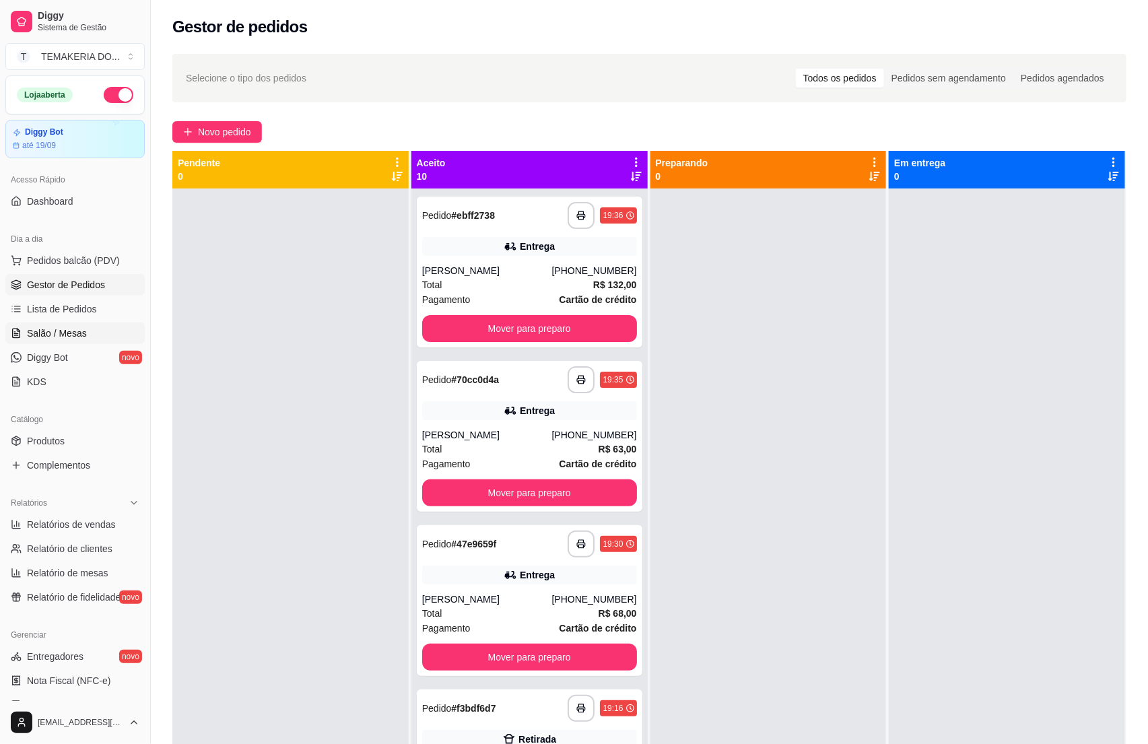
click at [79, 327] on span "Salão / Mesas" at bounding box center [57, 333] width 60 height 13
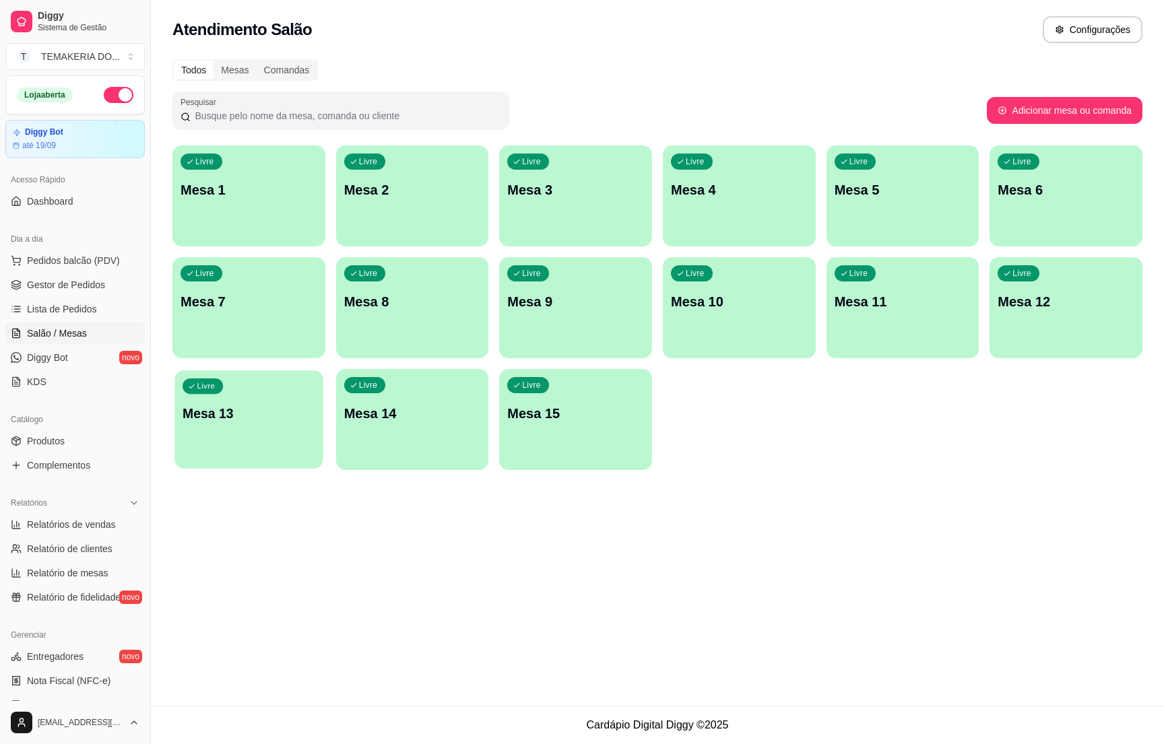
click at [202, 400] on div "Livre Mesa 13" at bounding box center [248, 411] width 148 height 82
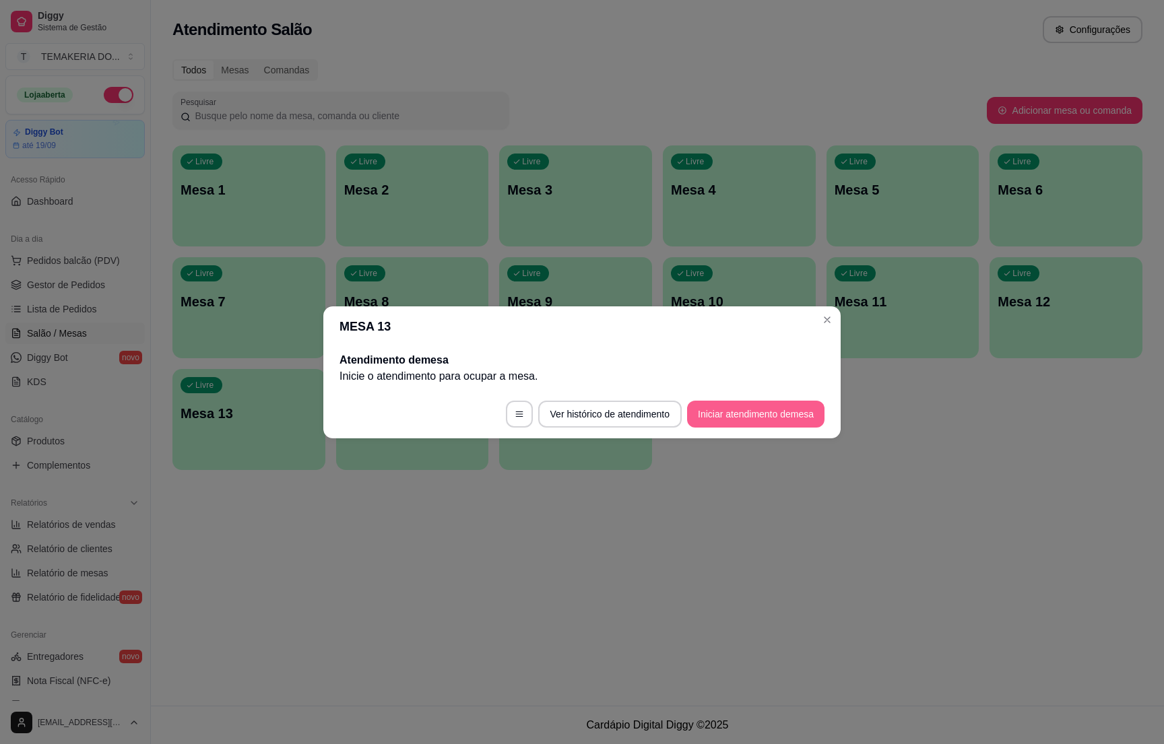
click at [744, 406] on button "Iniciar atendimento de mesa" at bounding box center [755, 414] width 137 height 27
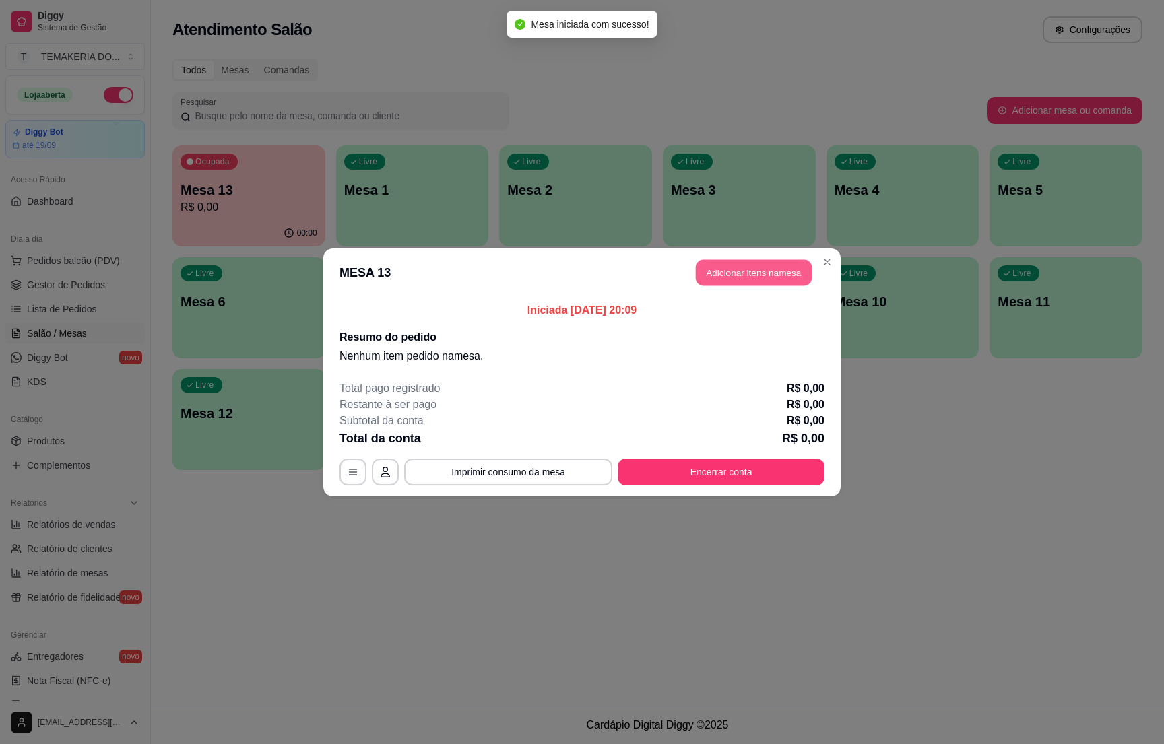
click at [725, 263] on button "Adicionar itens na mesa" at bounding box center [754, 272] width 116 height 26
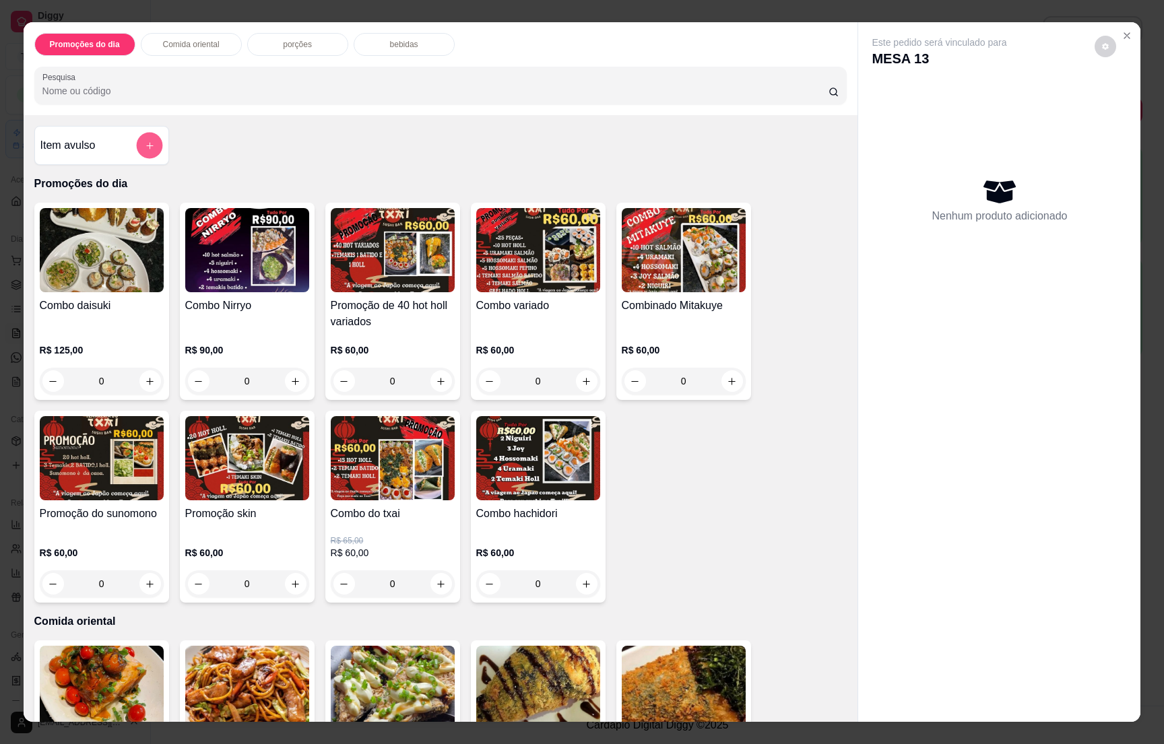
click at [136, 147] on button "add-separate-item" at bounding box center [149, 146] width 26 height 26
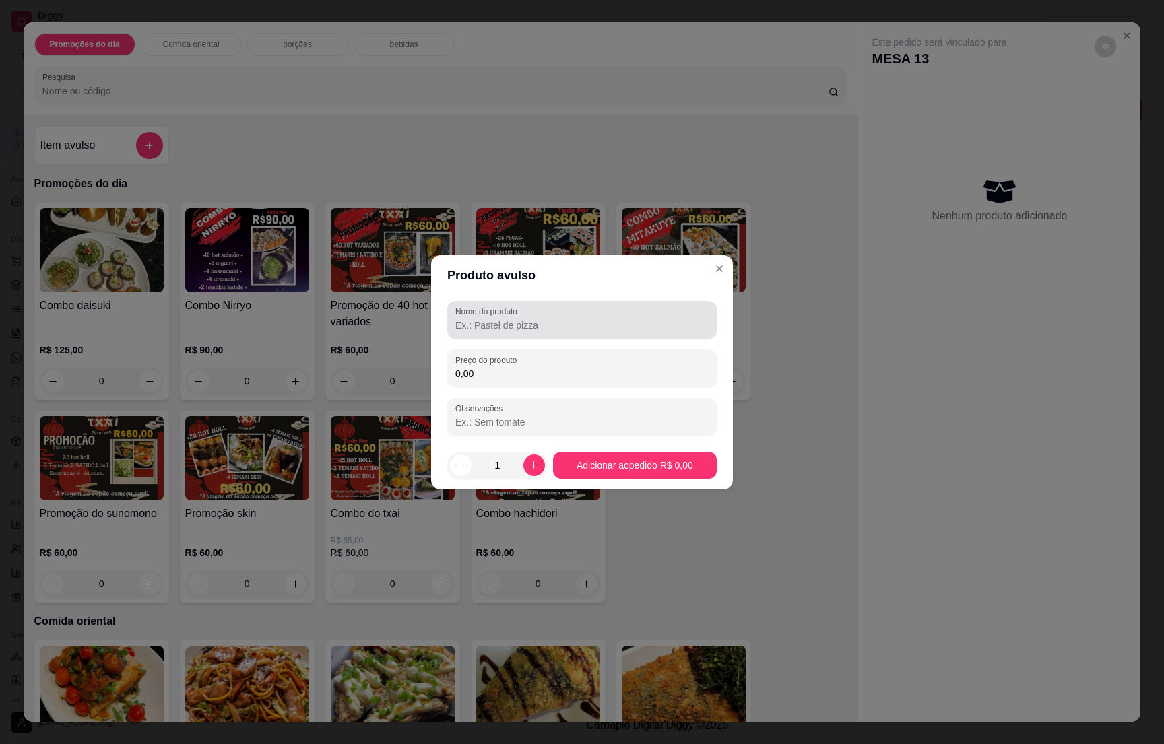
click at [471, 318] on div at bounding box center [581, 319] width 253 height 27
type input "2"
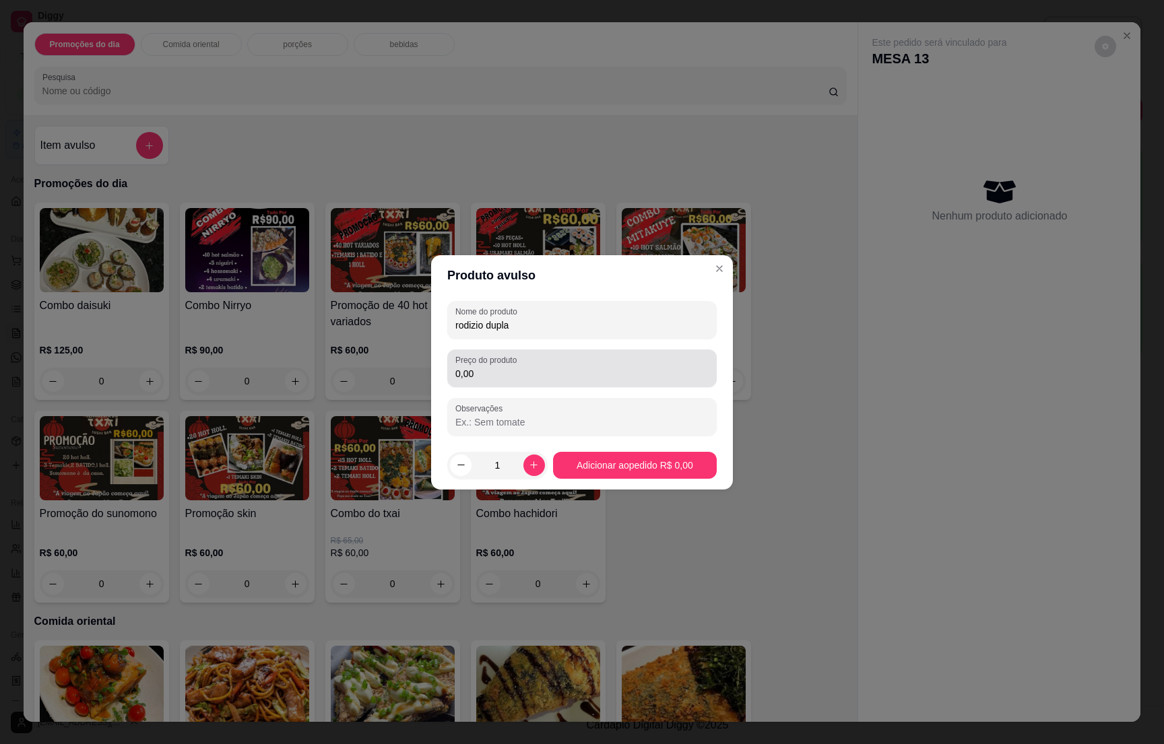
type input "rodizio dupla"
click at [482, 364] on label "Preço do produto" at bounding box center [488, 359] width 66 height 11
click at [482, 367] on input "0,00" at bounding box center [581, 373] width 253 height 13
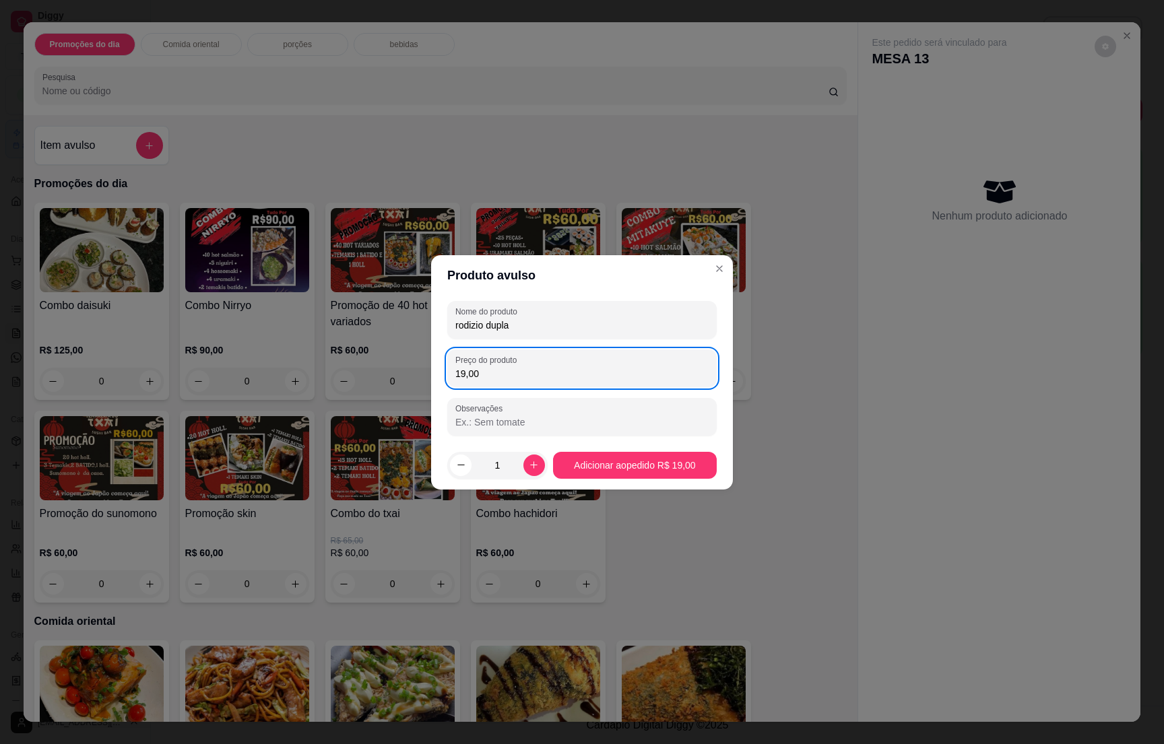
type input "190,00"
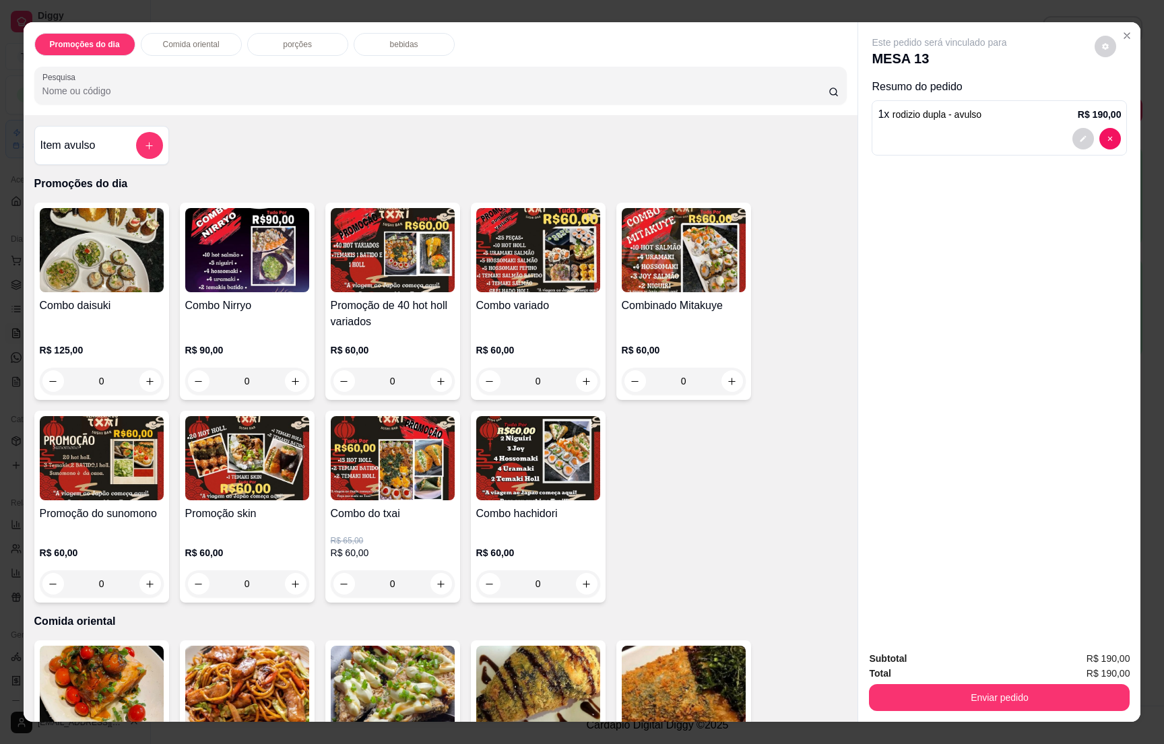
click at [407, 43] on p "bebidas" at bounding box center [404, 44] width 28 height 11
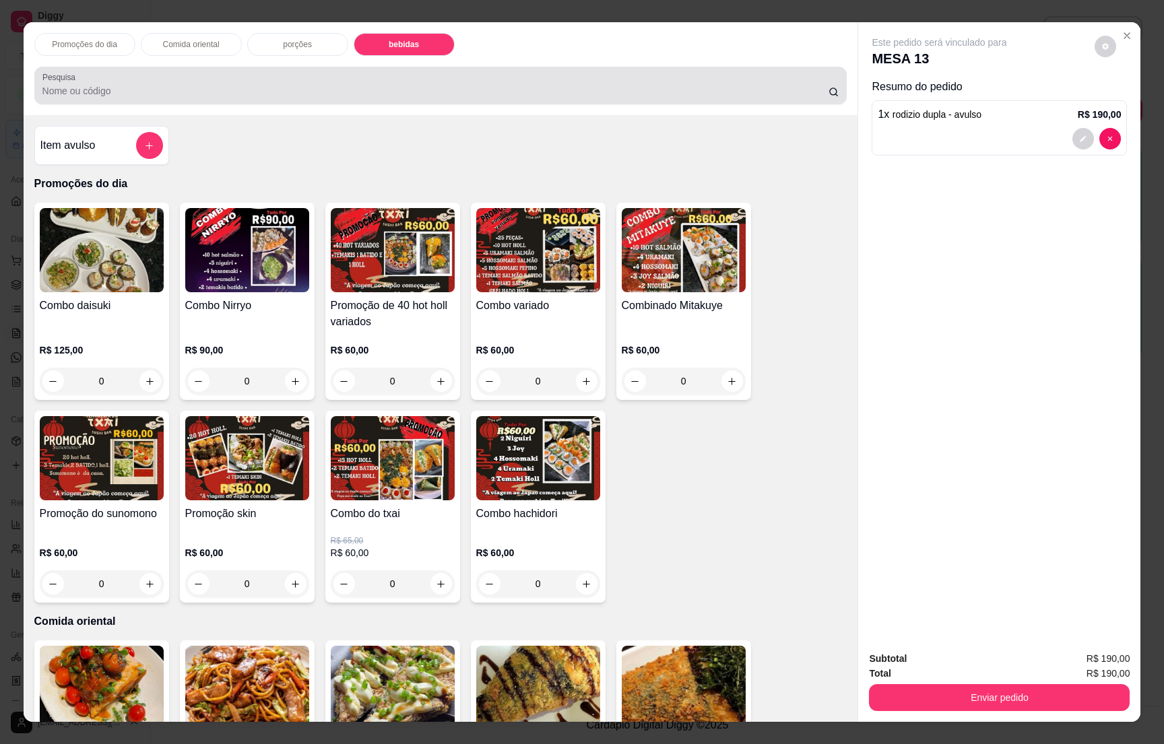
scroll to position [21, 0]
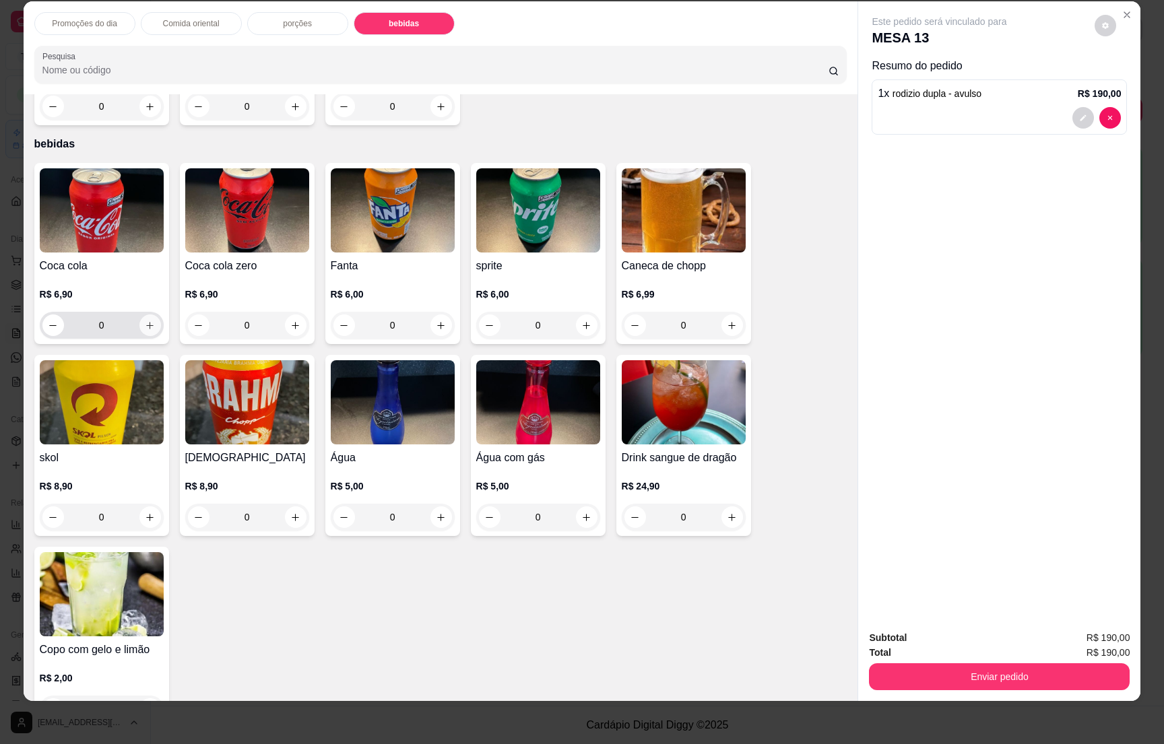
click at [140, 315] on button "increase-product-quantity" at bounding box center [150, 326] width 22 height 22
type input "1"
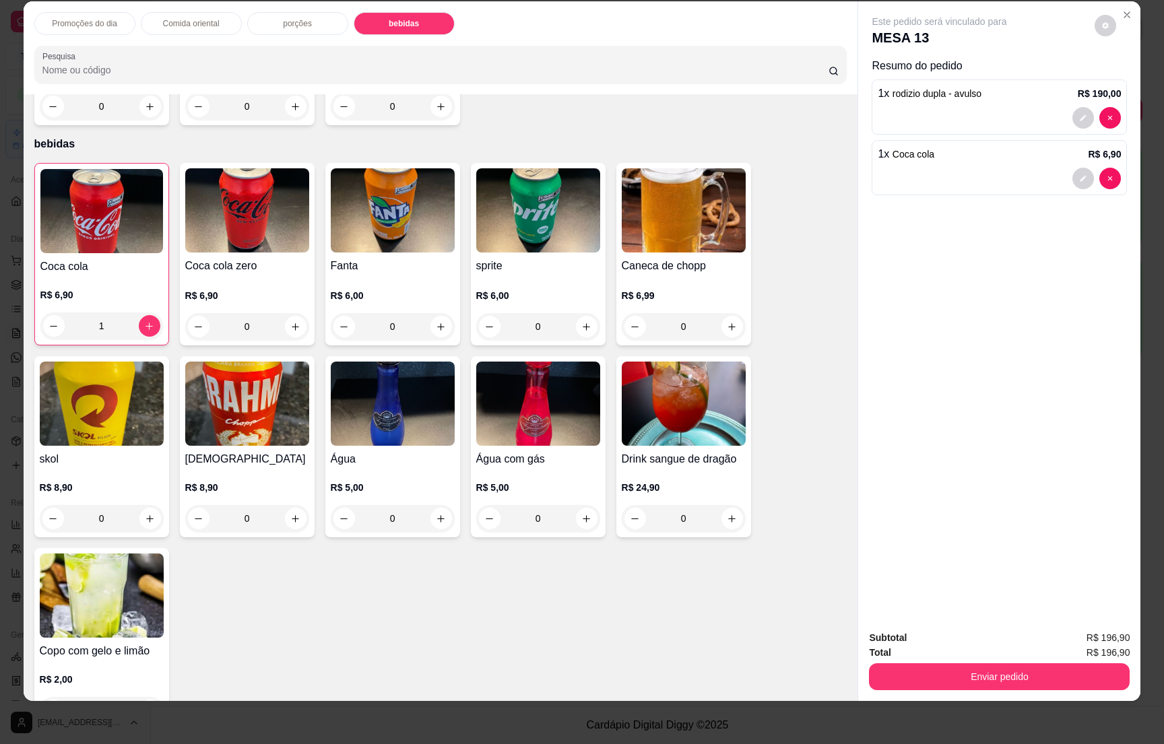
click at [1003, 659] on div "Total R$ 196,90" at bounding box center [999, 652] width 261 height 15
click at [1004, 661] on div "Enviar pedido" at bounding box center [999, 675] width 261 height 30
click at [1008, 667] on button "Enviar pedido" at bounding box center [999, 676] width 261 height 27
click at [980, 640] on button "Não registrar e enviar pedido" at bounding box center [952, 643] width 136 height 25
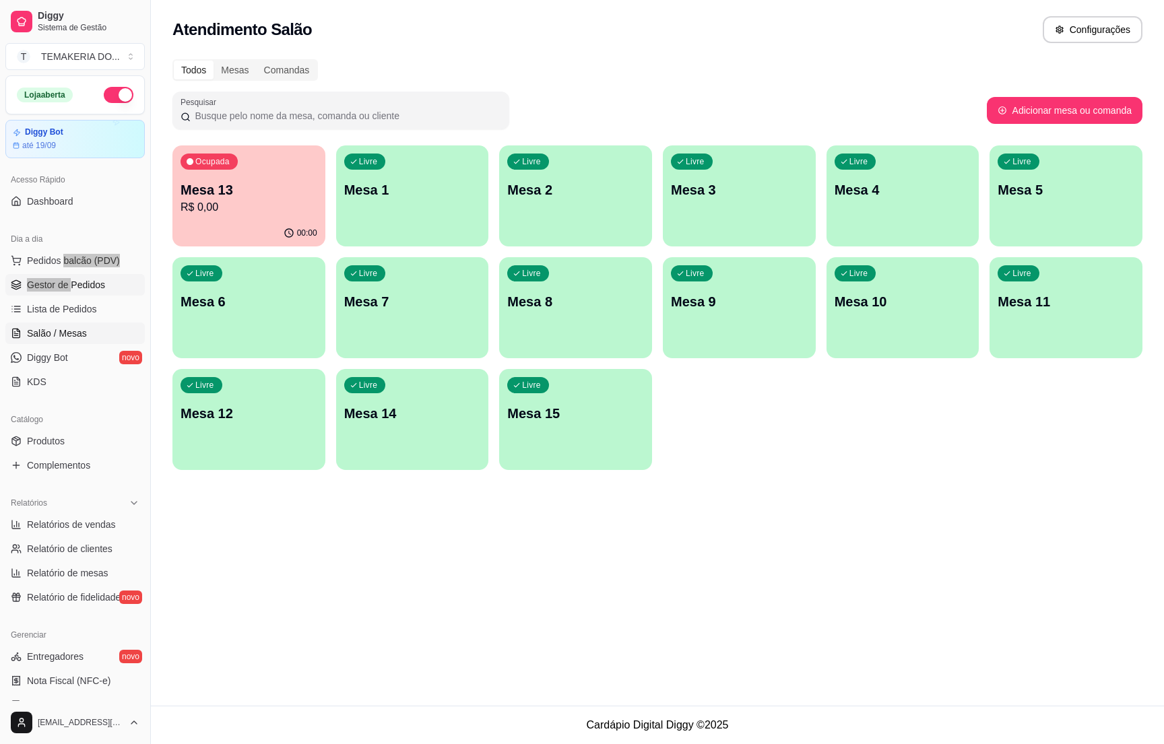
drag, startPoint x: 65, startPoint y: 273, endPoint x: 69, endPoint y: 282, distance: 9.9
click at [69, 282] on ul "Pedidos balcão (PDV) Gestor de Pedidos Lista de Pedidos Salão / Mesas Diggy Bot…" at bounding box center [74, 321] width 139 height 143
click at [69, 282] on span "Gestor de Pedidos" at bounding box center [66, 284] width 78 height 13
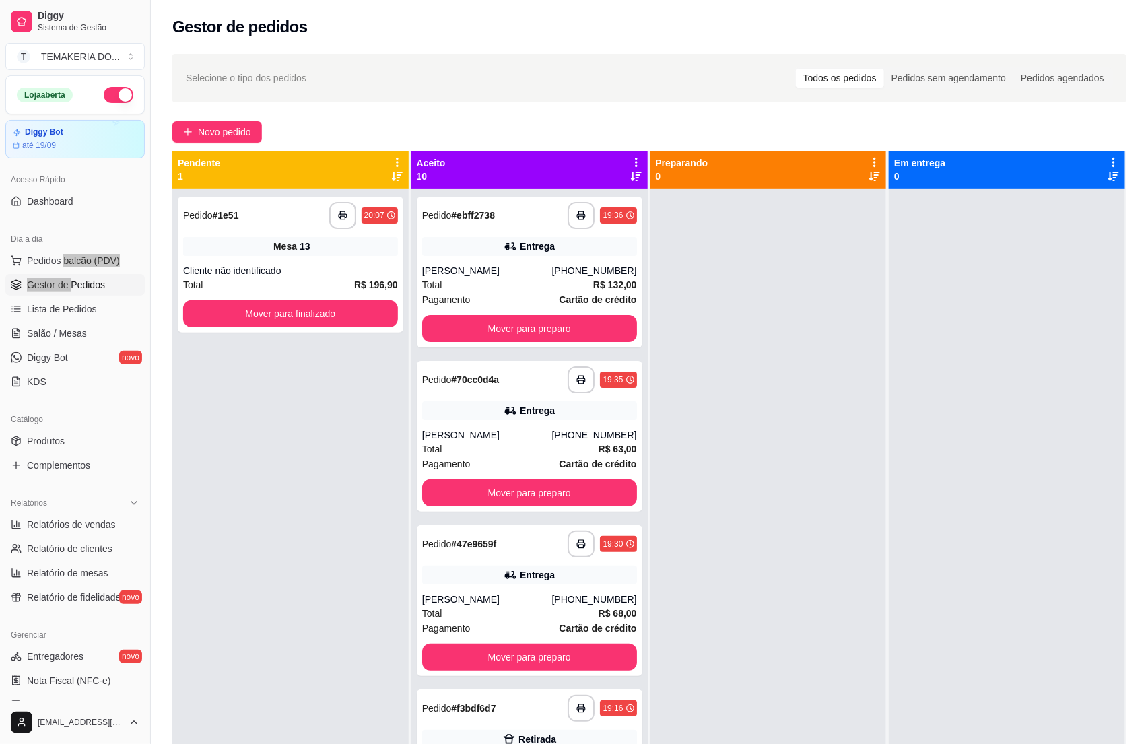
click at [152, 292] on button "Toggle Sidebar" at bounding box center [150, 372] width 11 height 744
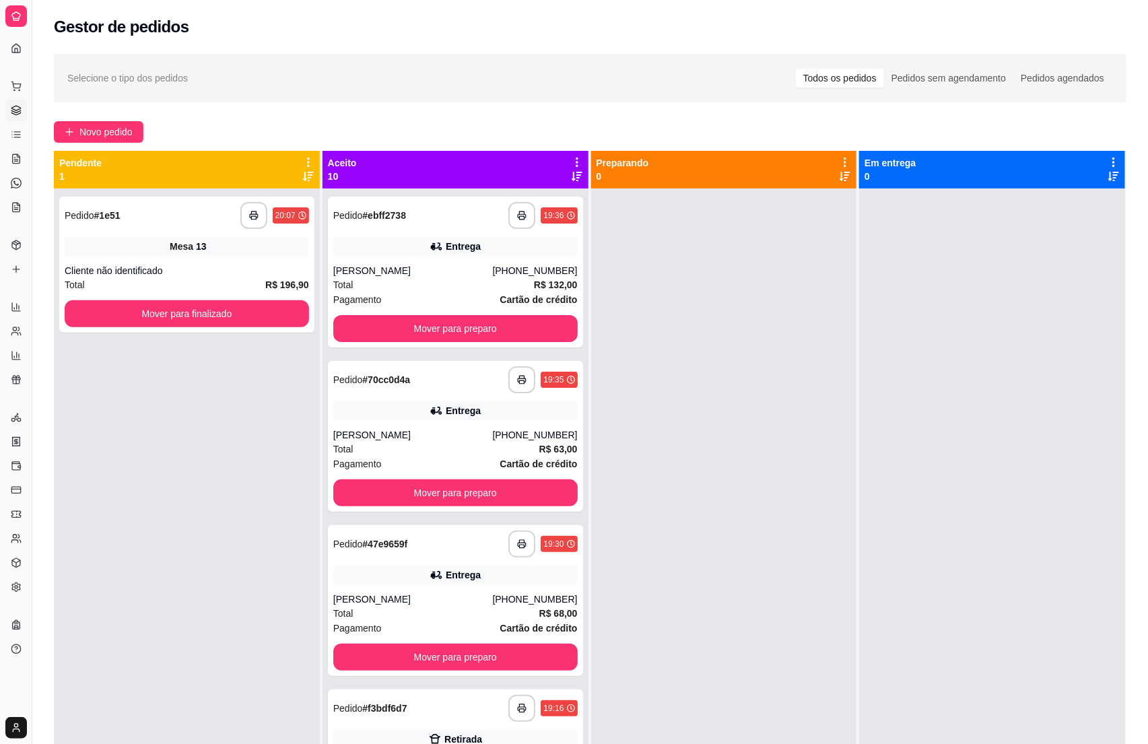
drag, startPoint x: 133, startPoint y: 344, endPoint x: 105, endPoint y: 348, distance: 28.5
click at [121, 348] on div "**********" at bounding box center [187, 561] width 266 height 744
click at [42, 305] on div "**********" at bounding box center [590, 478] width 1116 height 865
click at [37, 225] on div "**********" at bounding box center [590, 478] width 1116 height 865
click at [22, 271] on link "Complementos" at bounding box center [16, 270] width 22 height 22
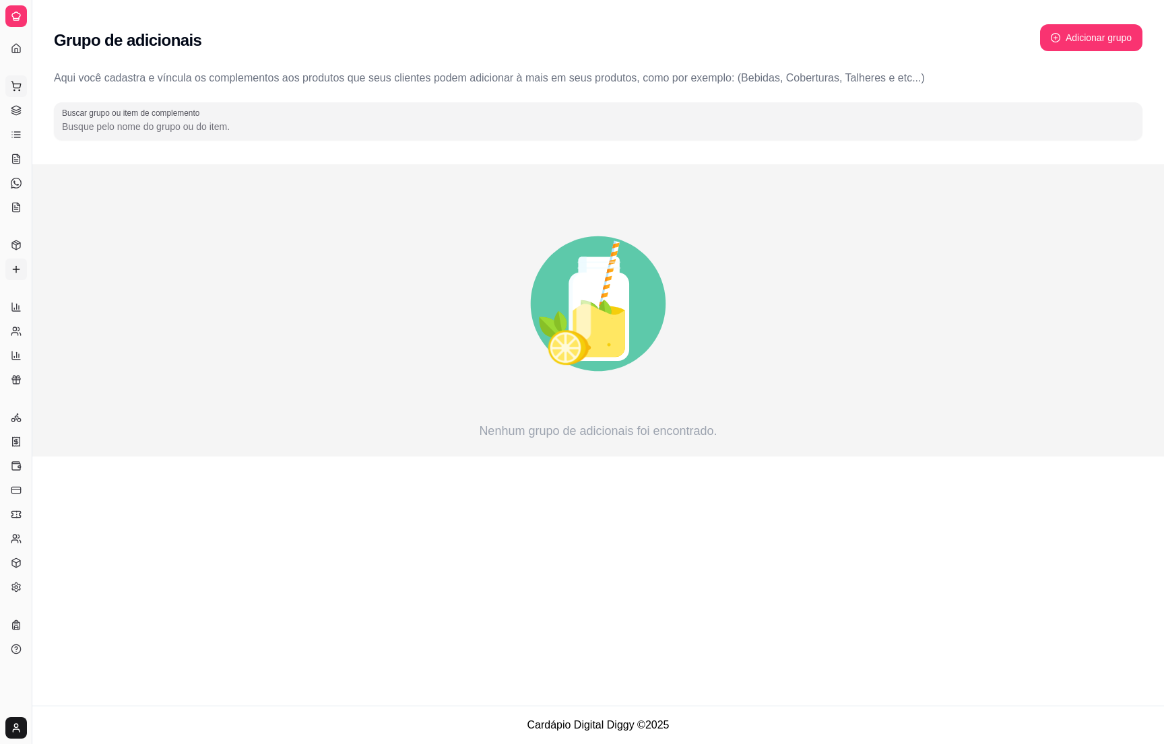
click at [14, 95] on button "Pedidos balcão (PDV)" at bounding box center [16, 86] width 22 height 22
click at [25, 320] on div "Item avulso Promoções do dia Combo daisuki R$ 125,00 0 Combo Nirryo R$ 90,00 0 …" at bounding box center [441, 418] width 834 height 607
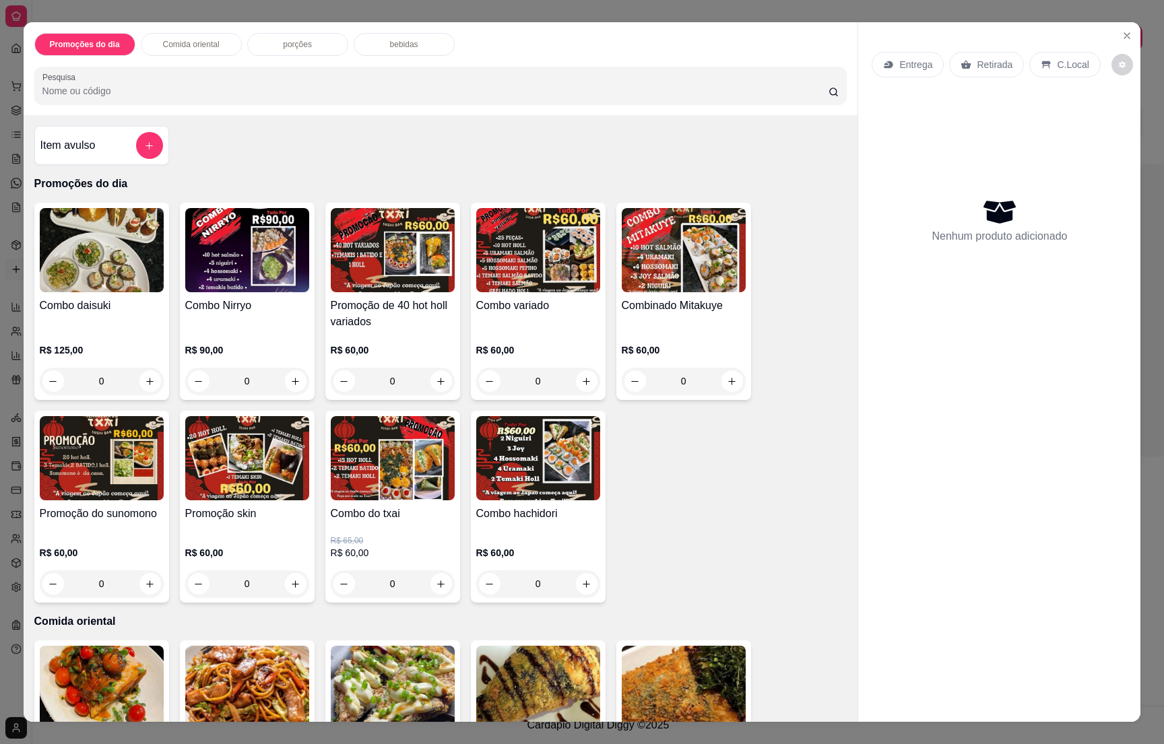
click at [142, 3] on div "Promoções do dia Comida oriental porções bebidas Pesquisa Item avulso Promoções…" at bounding box center [582, 372] width 1164 height 744
click at [1116, 31] on button "Close" at bounding box center [1127, 36] width 22 height 22
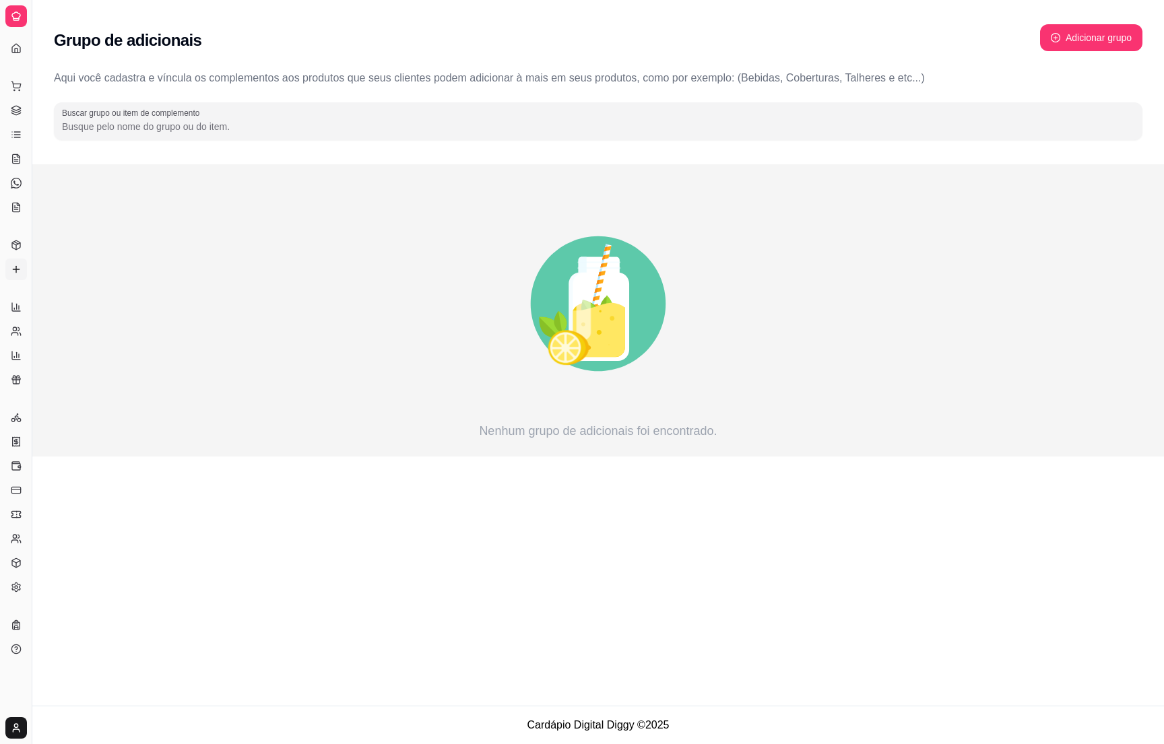
click at [16, 54] on div "Dia a dia" at bounding box center [15, 65] width 21 height 22
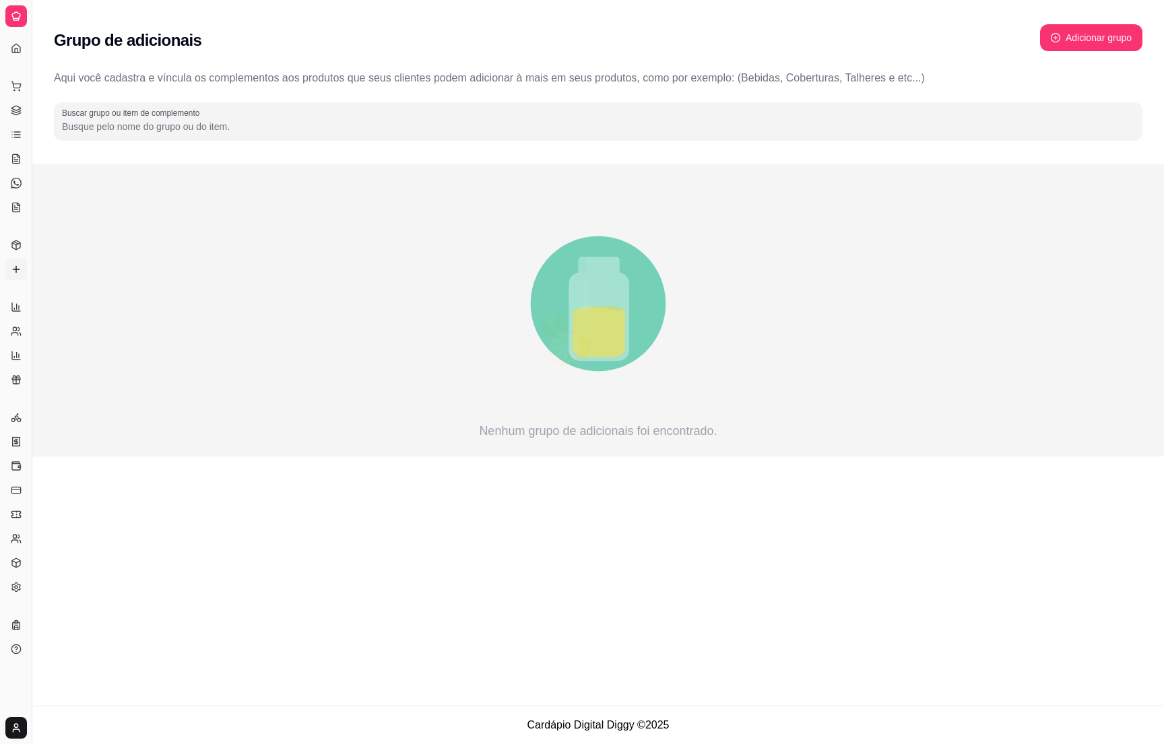
click at [15, 54] on div "Dia a dia" at bounding box center [15, 65] width 21 height 22
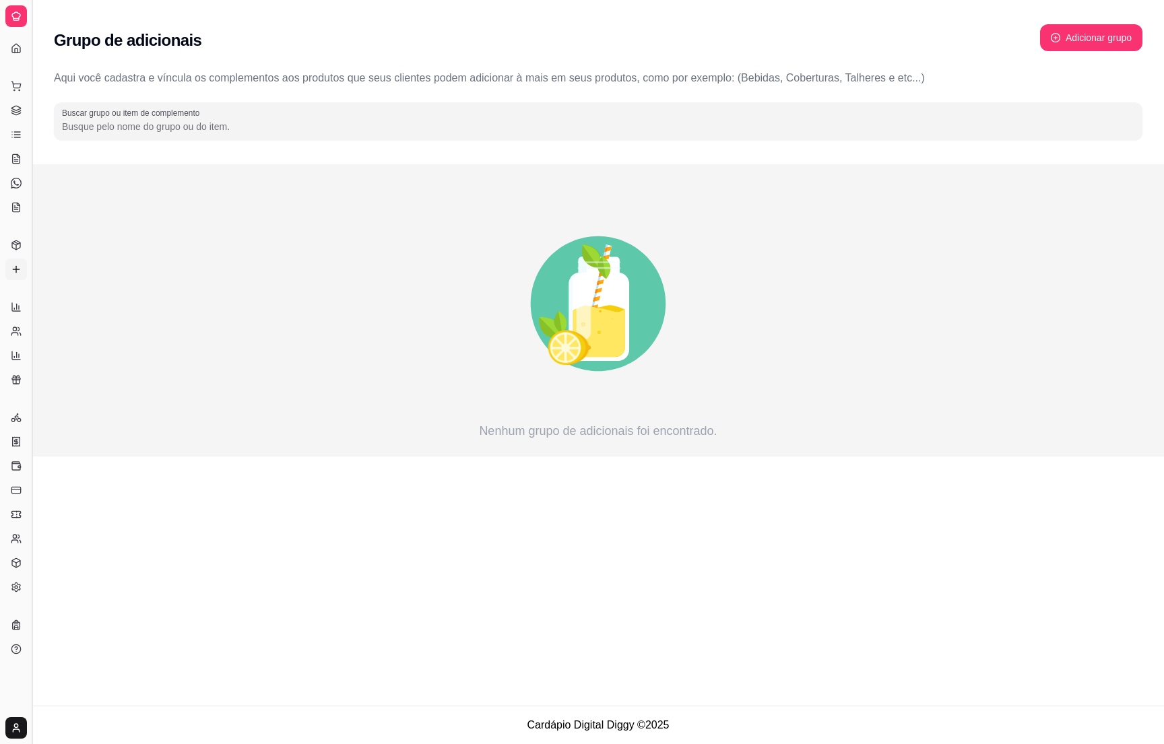
click at [35, 187] on button "Toggle Sidebar" at bounding box center [31, 372] width 11 height 744
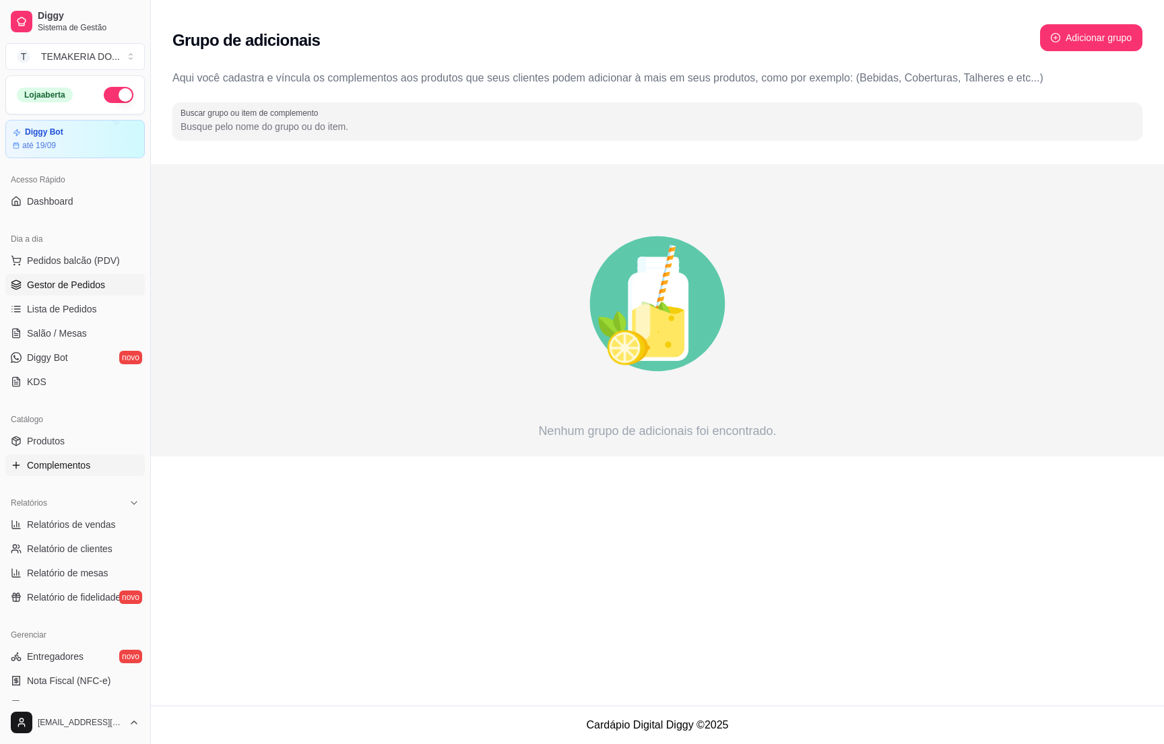
click at [43, 283] on span "Gestor de Pedidos" at bounding box center [66, 284] width 78 height 13
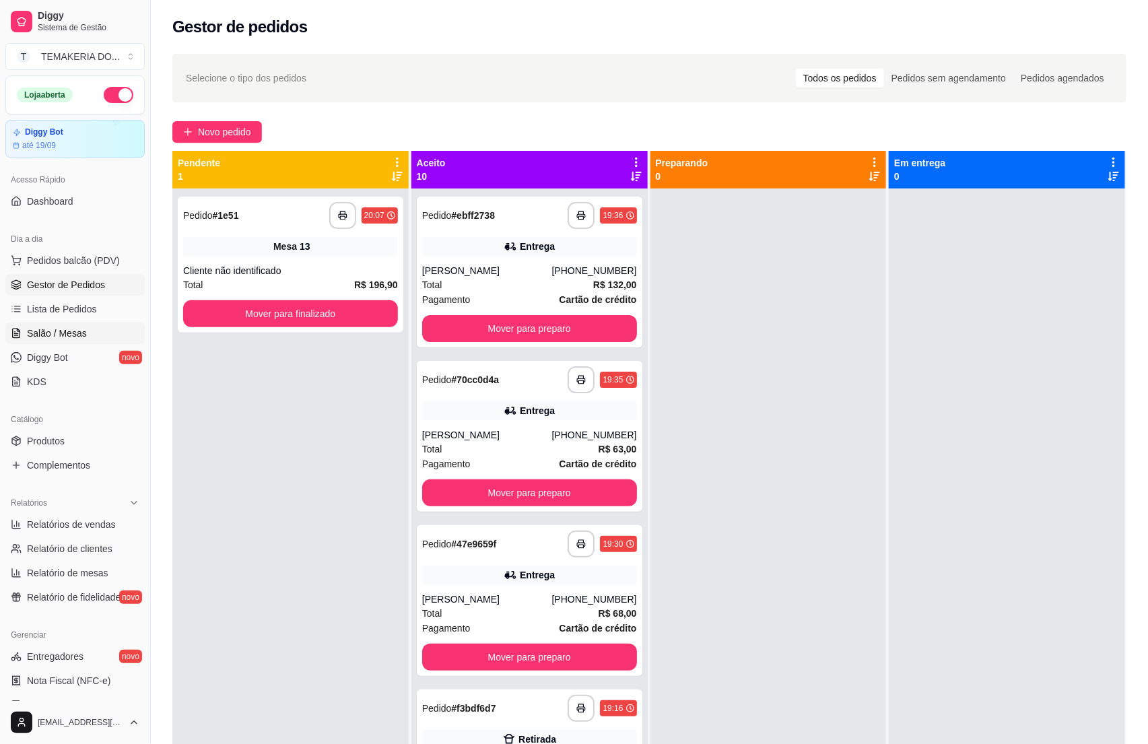
click at [38, 332] on span "Salão / Mesas" at bounding box center [57, 333] width 60 height 13
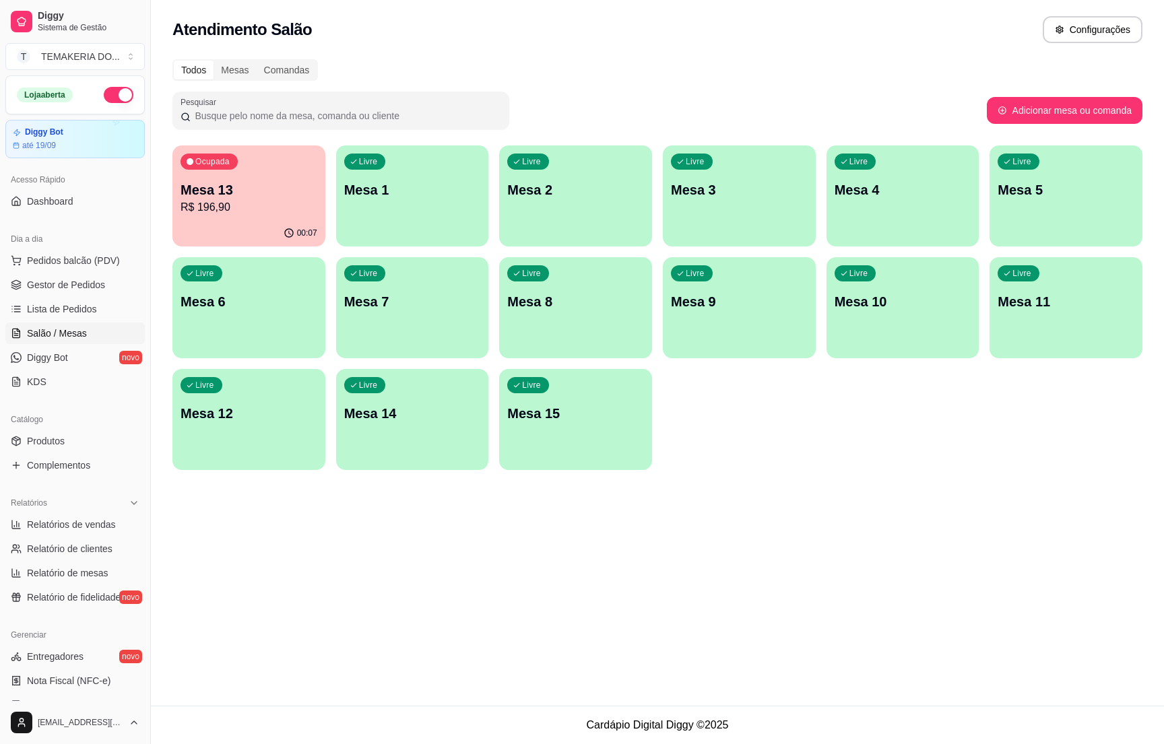
click at [279, 187] on p "Mesa 13" at bounding box center [248, 189] width 137 height 19
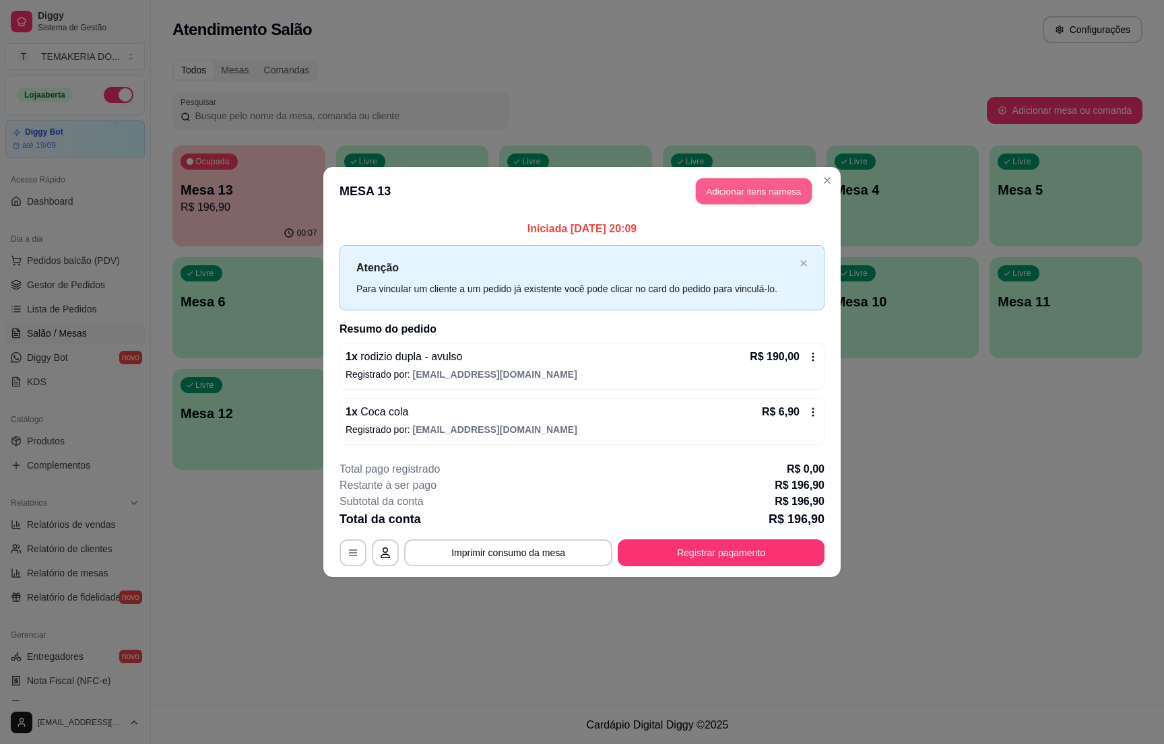
click at [727, 196] on button "Adicionar itens na mesa" at bounding box center [754, 191] width 116 height 26
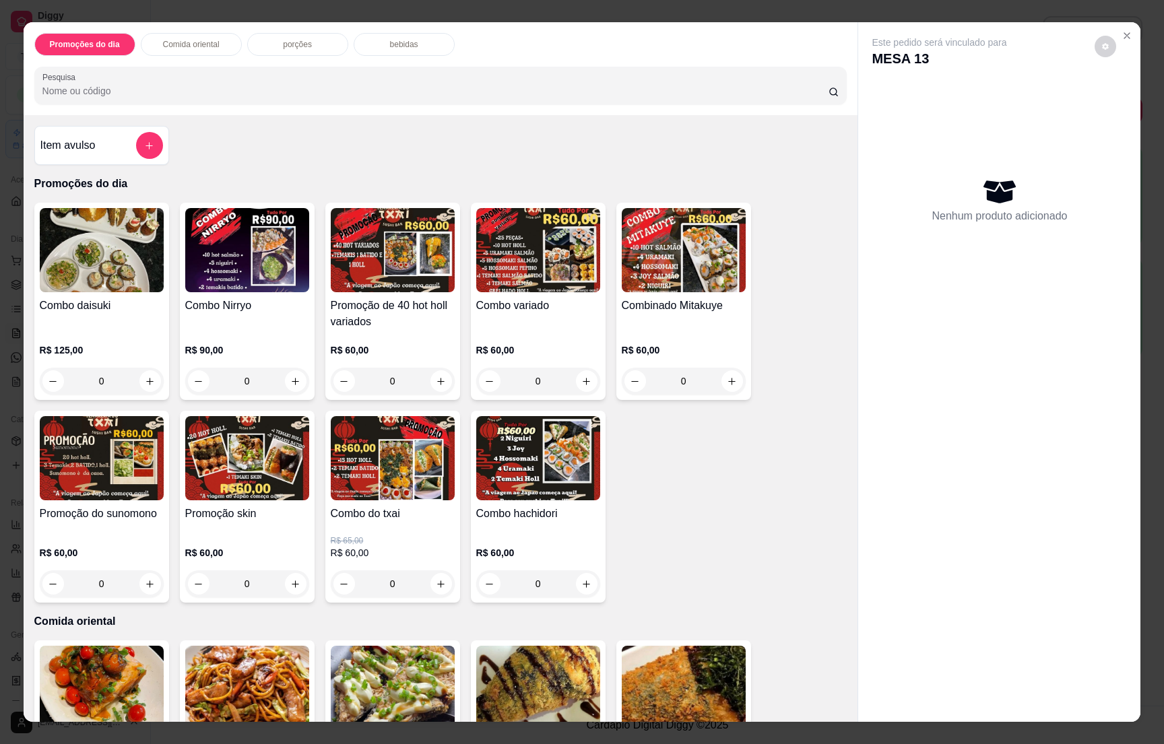
click at [390, 43] on p "bebidas" at bounding box center [404, 44] width 28 height 11
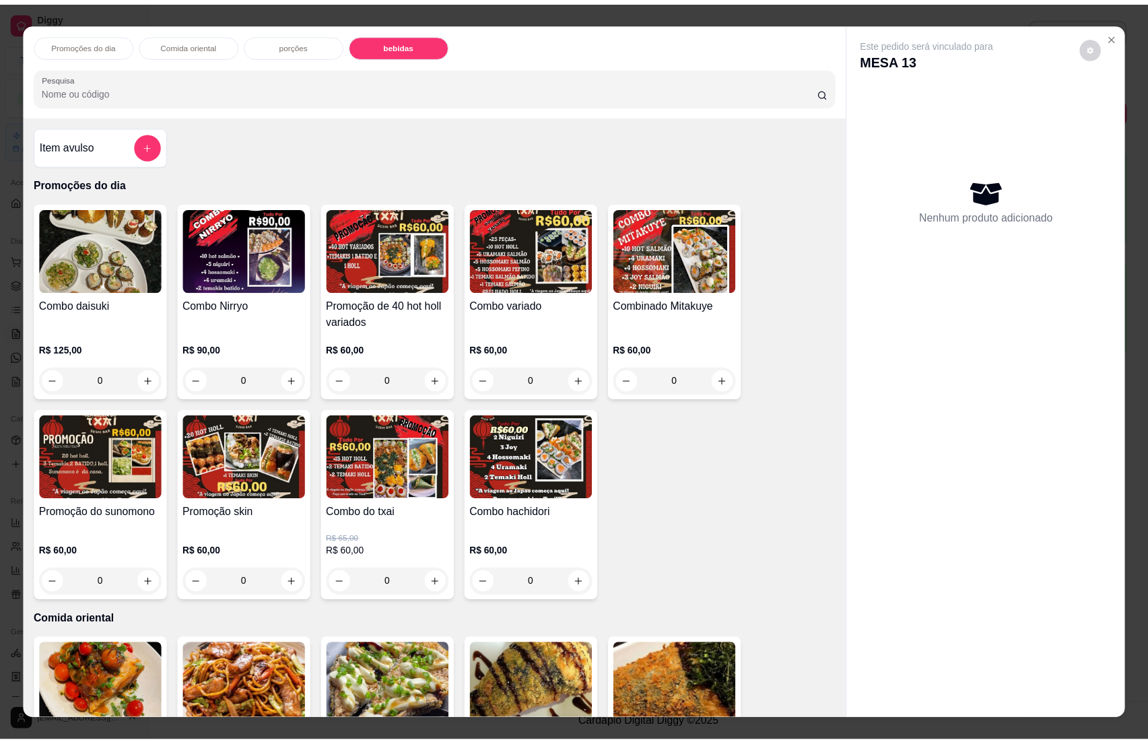
scroll to position [21, 0]
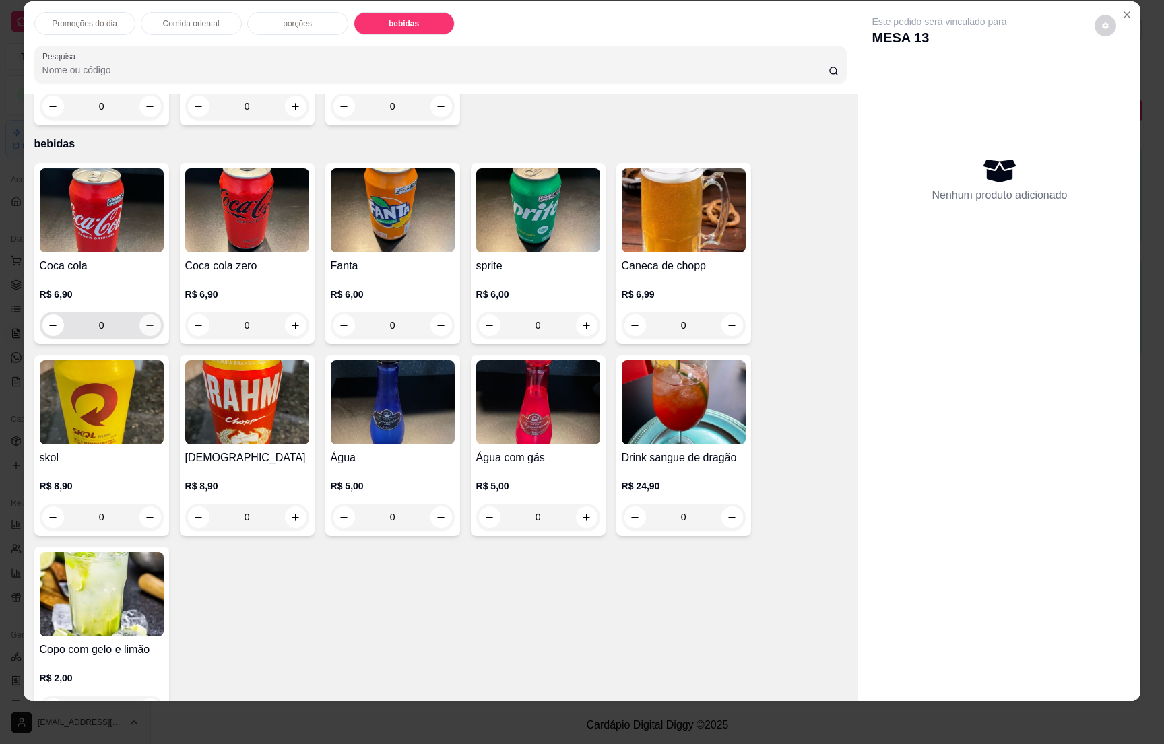
click at [145, 321] on icon "increase-product-quantity" at bounding box center [150, 326] width 10 height 10
type input "1"
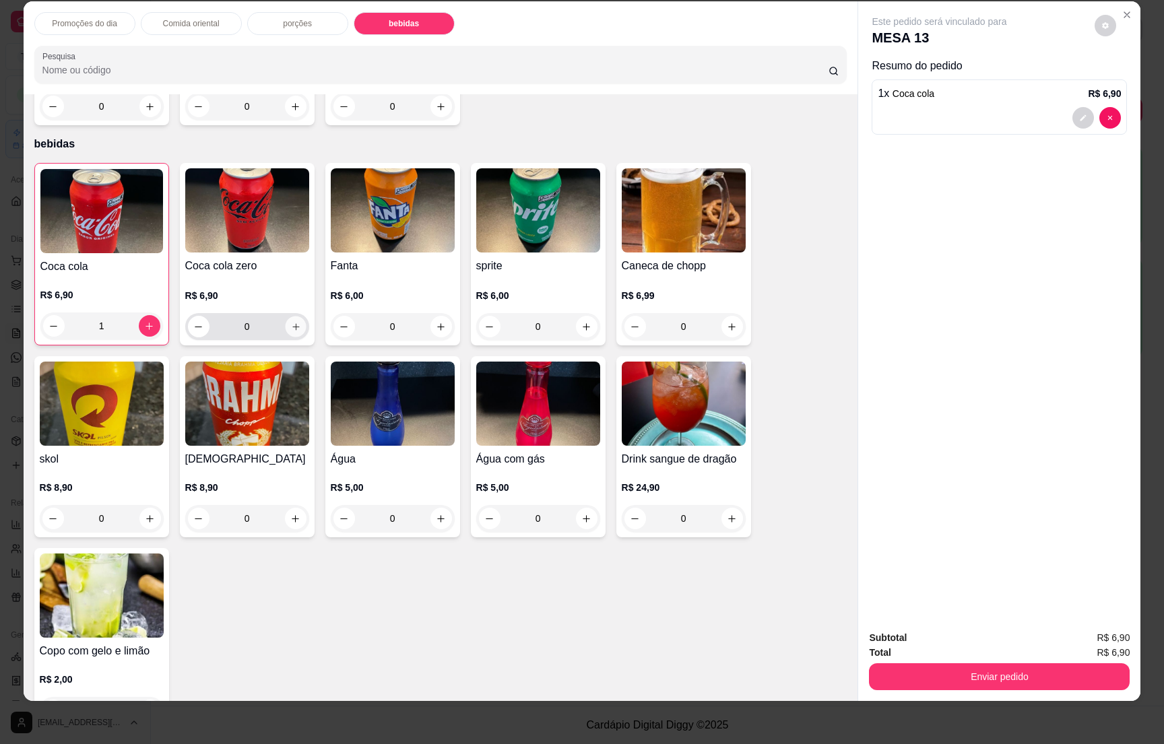
click at [290, 322] on icon "increase-product-quantity" at bounding box center [295, 327] width 10 height 10
type input "1"
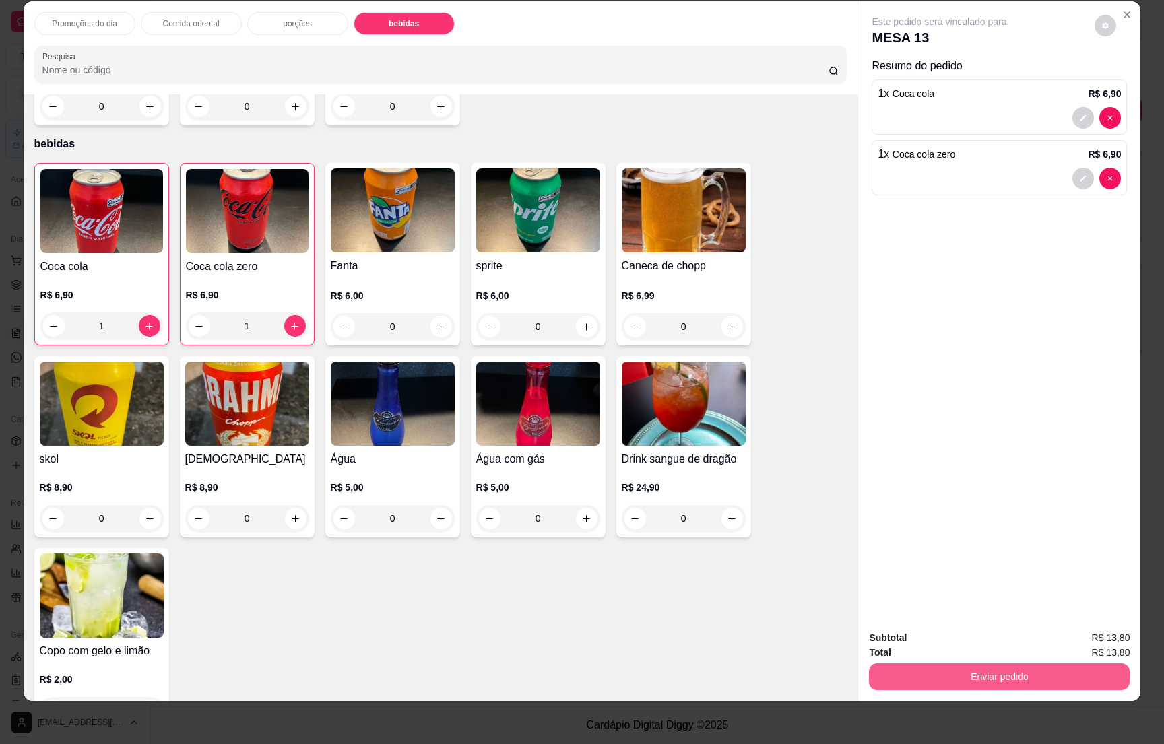
click at [968, 667] on button "Enviar pedido" at bounding box center [999, 676] width 261 height 27
click at [952, 636] on button "Não registrar e enviar pedido" at bounding box center [952, 643] width 136 height 25
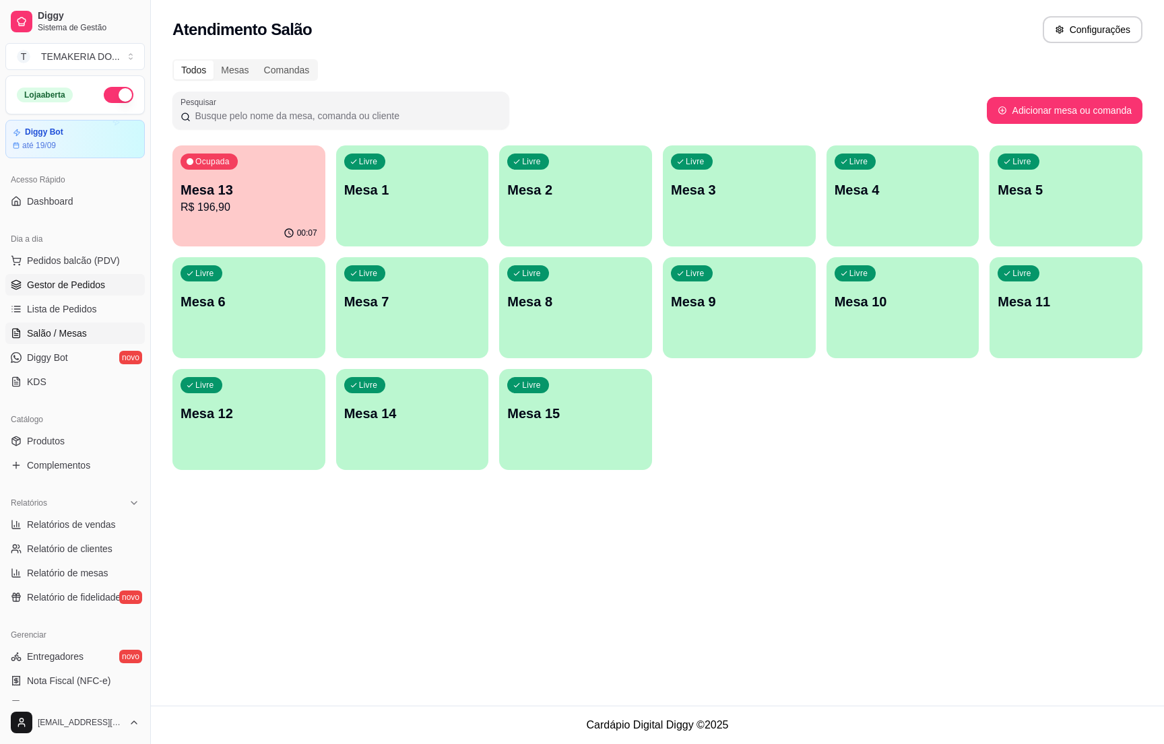
click at [38, 284] on span "Gestor de Pedidos" at bounding box center [66, 284] width 78 height 13
